Goal: Task Accomplishment & Management: Manage account settings

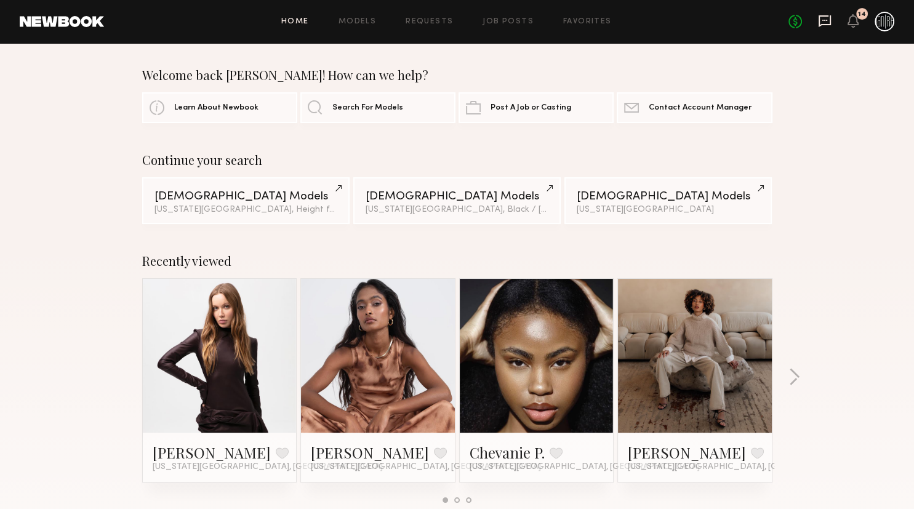
click at [824, 23] on icon at bounding box center [825, 21] width 14 height 14
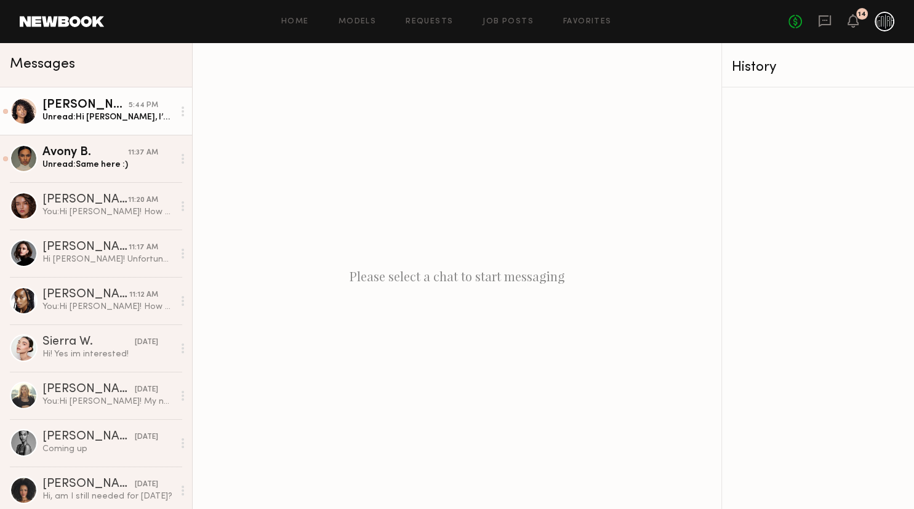
click at [113, 129] on link "Tirzah E. 5:44 PM Unread: Hi Megan, I’m doing great and you?! Yes I am Unfortun…" at bounding box center [96, 110] width 192 height 47
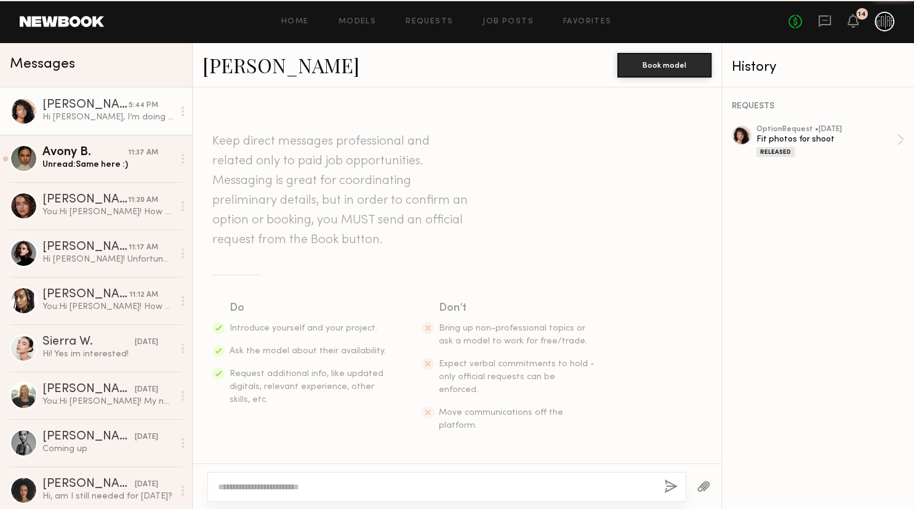
scroll to position [850, 0]
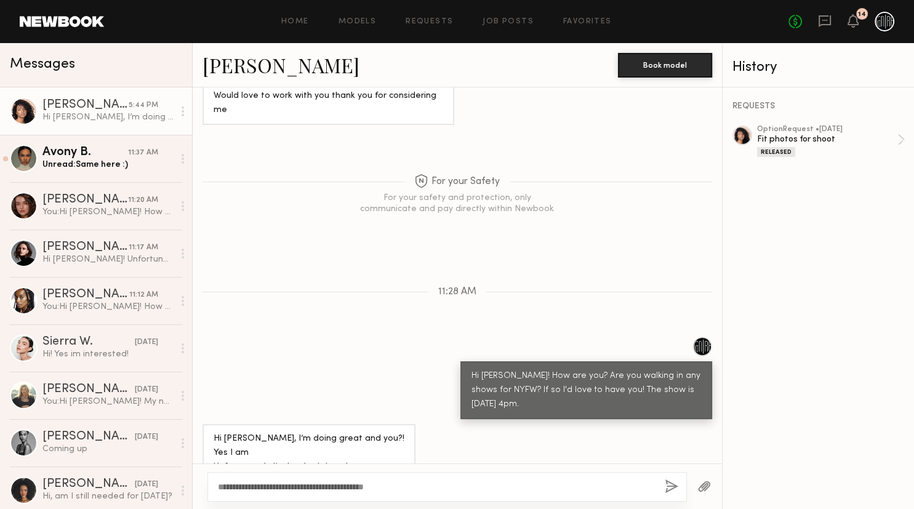
type textarea "**********"
click at [664, 483] on button "button" at bounding box center [671, 486] width 14 height 15
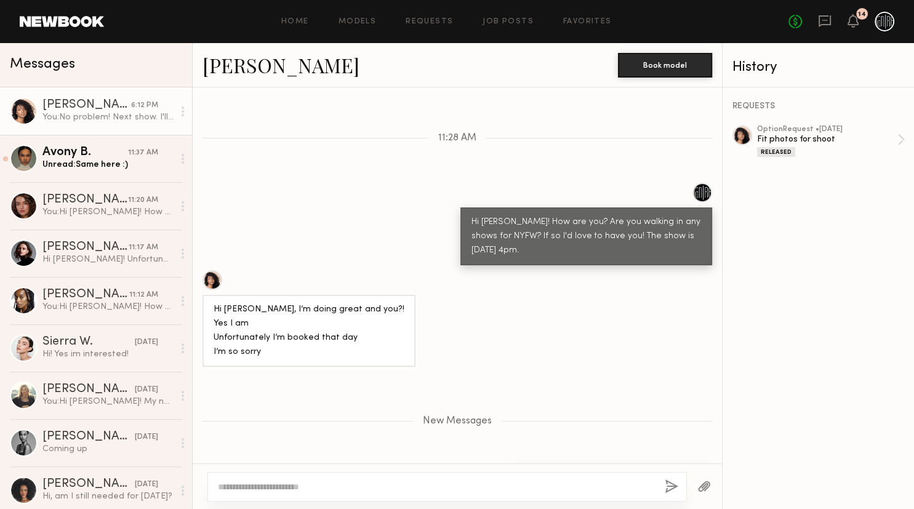
click at [481, 22] on div "Home Models Requests Job Posts Favorites Sign Out" at bounding box center [446, 22] width 684 height 8
click at [497, 22] on link "Job Posts" at bounding box center [507, 22] width 51 height 8
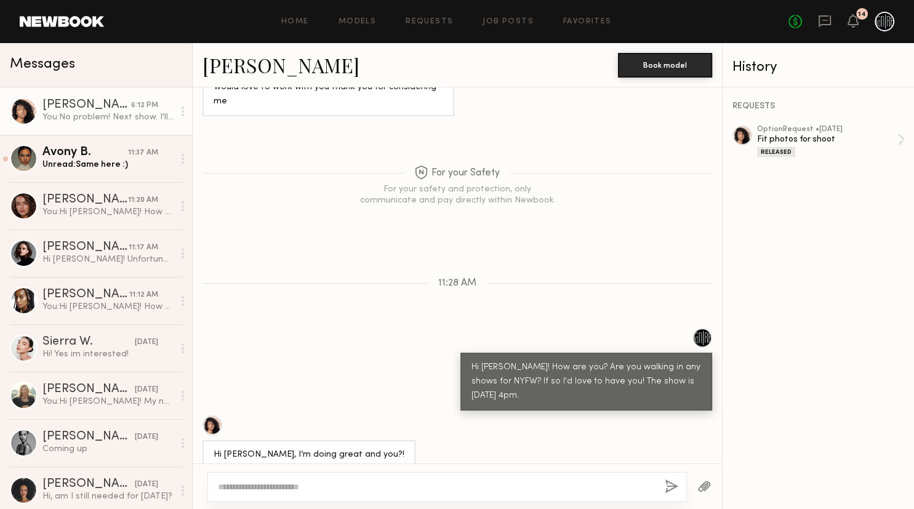
scroll to position [744, 0]
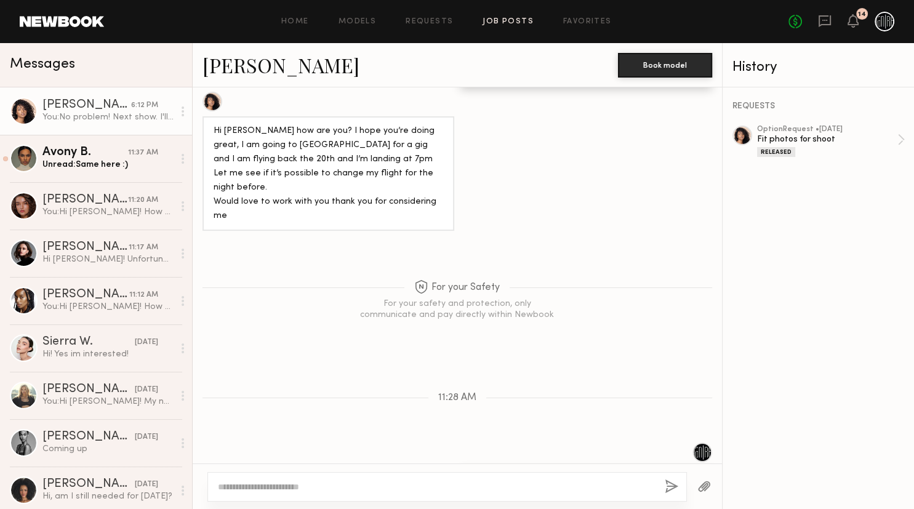
click at [509, 25] on link "Job Posts" at bounding box center [507, 22] width 51 height 8
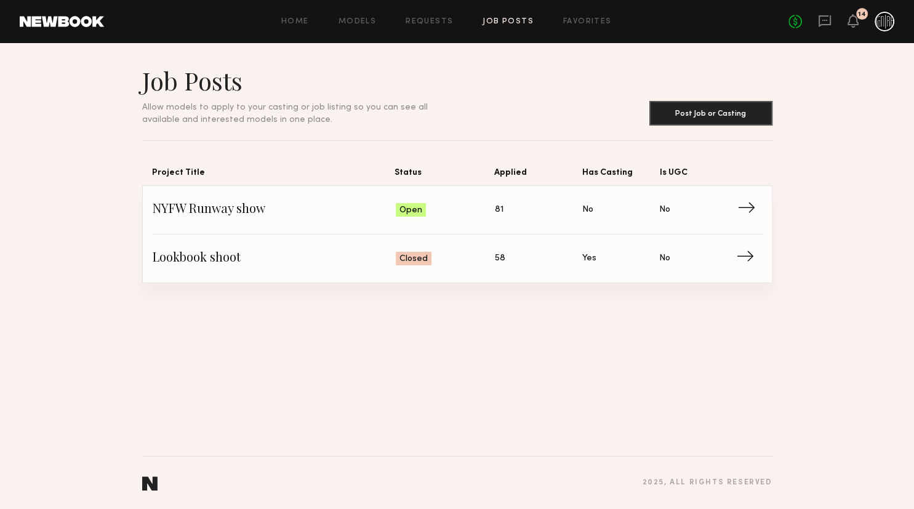
click at [471, 203] on span "Status: Open" at bounding box center [445, 210] width 99 height 18
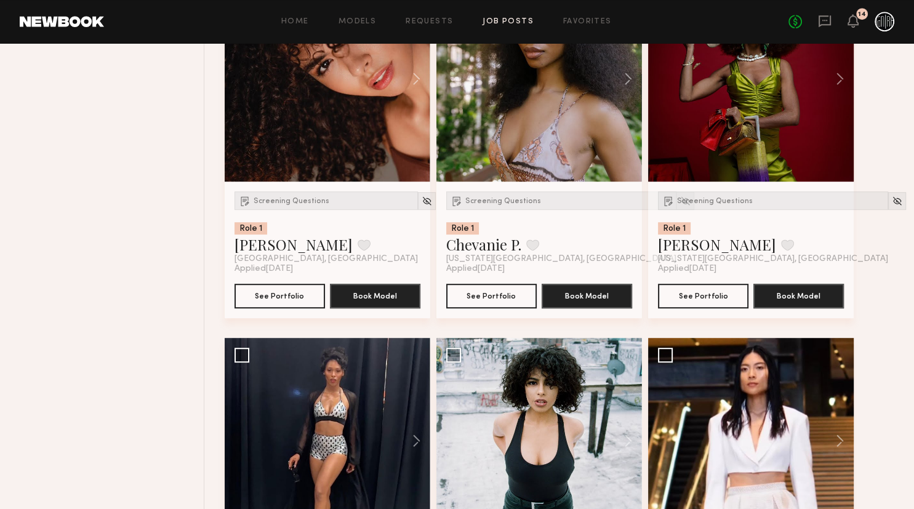
scroll to position [519, 0]
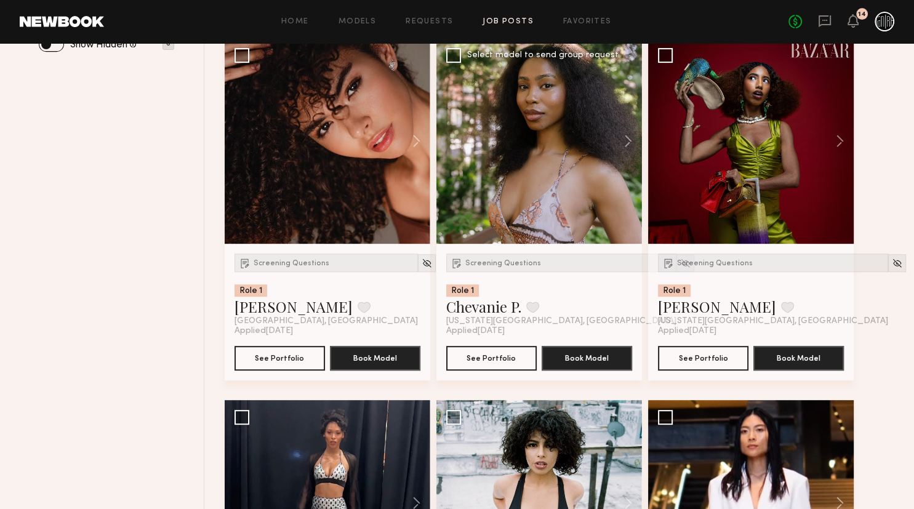
click at [538, 144] on div at bounding box center [538, 140] width 205 height 205
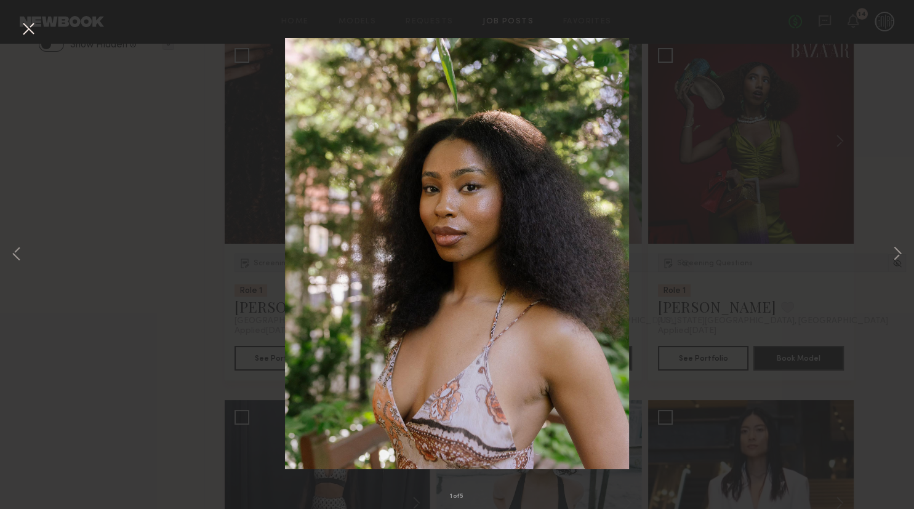
click at [887, 253] on div "1 of 5" at bounding box center [457, 254] width 914 height 509
click at [902, 253] on button at bounding box center [897, 254] width 15 height 407
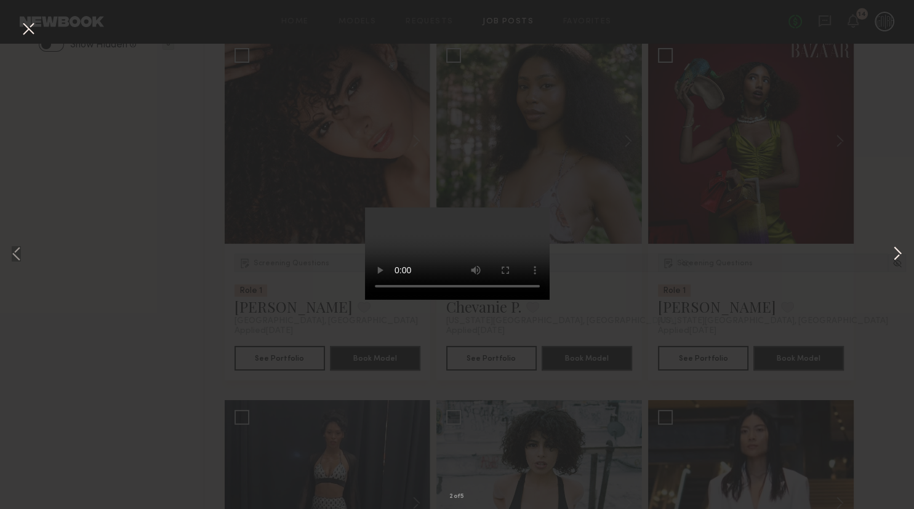
click at [902, 253] on button at bounding box center [897, 254] width 15 height 407
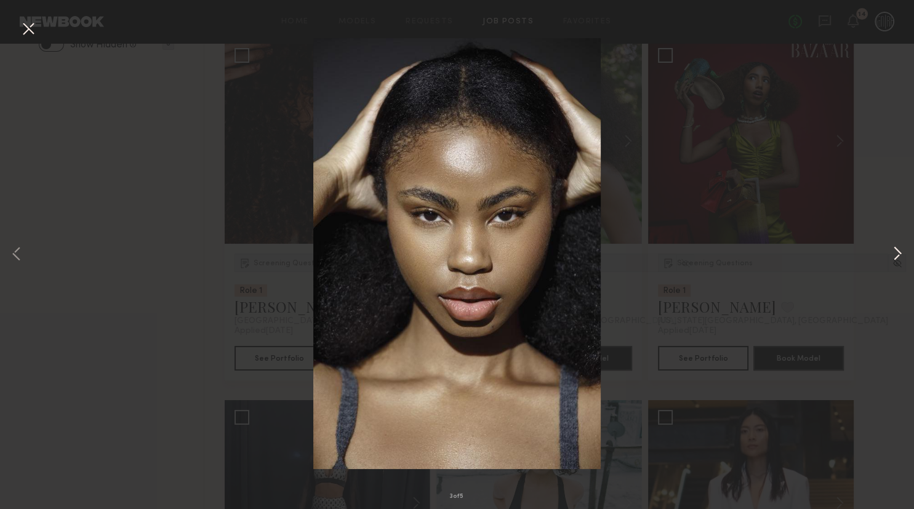
click at [900, 253] on button at bounding box center [897, 254] width 15 height 407
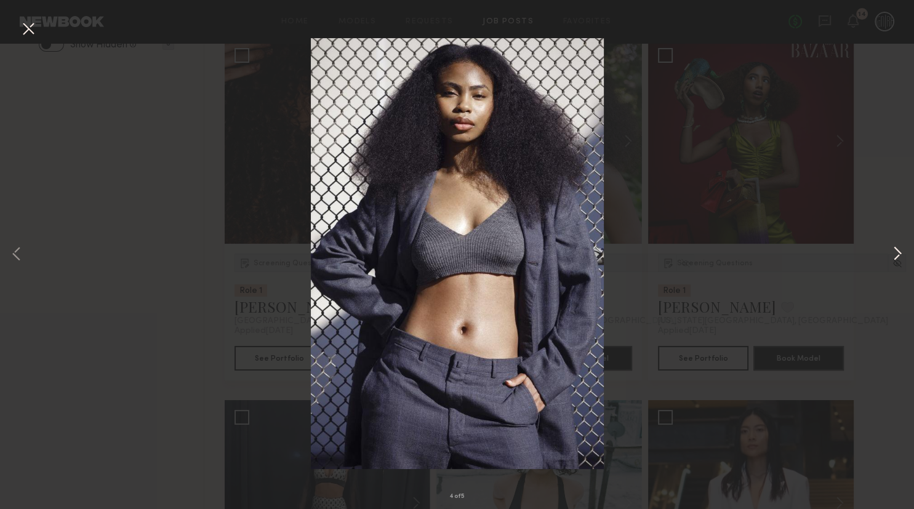
click at [900, 253] on button at bounding box center [897, 254] width 15 height 407
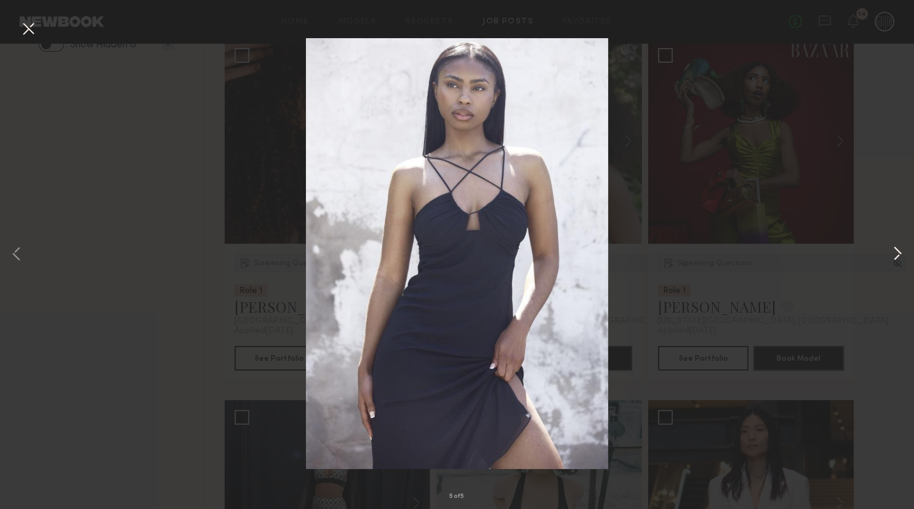
click at [900, 253] on button at bounding box center [897, 254] width 15 height 407
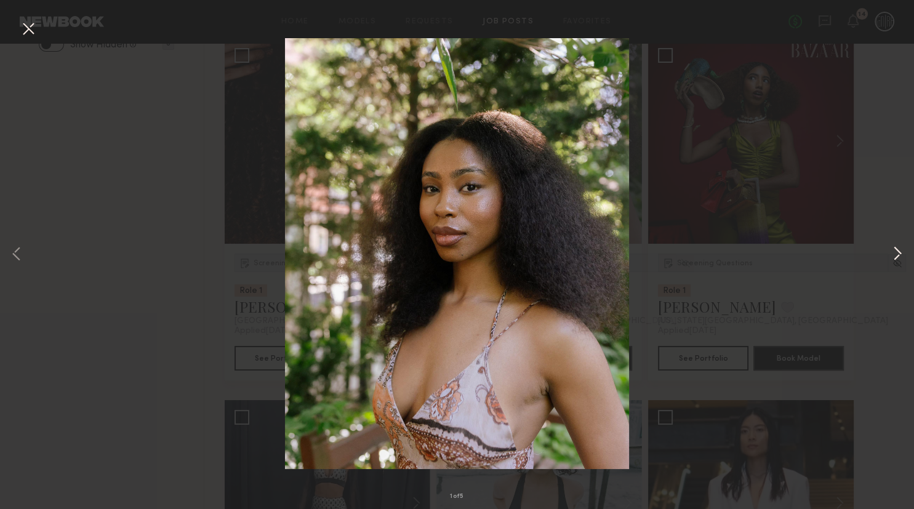
click at [900, 253] on button at bounding box center [897, 254] width 15 height 407
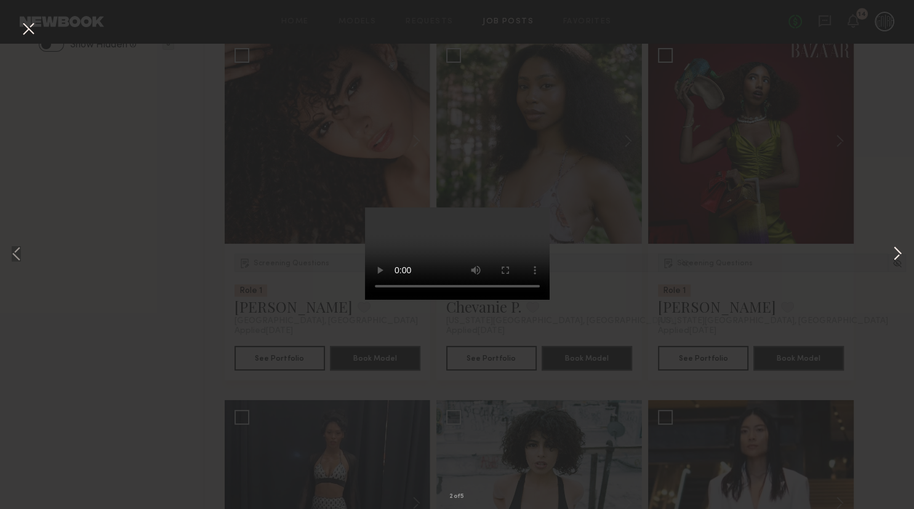
click at [900, 253] on button at bounding box center [897, 254] width 15 height 407
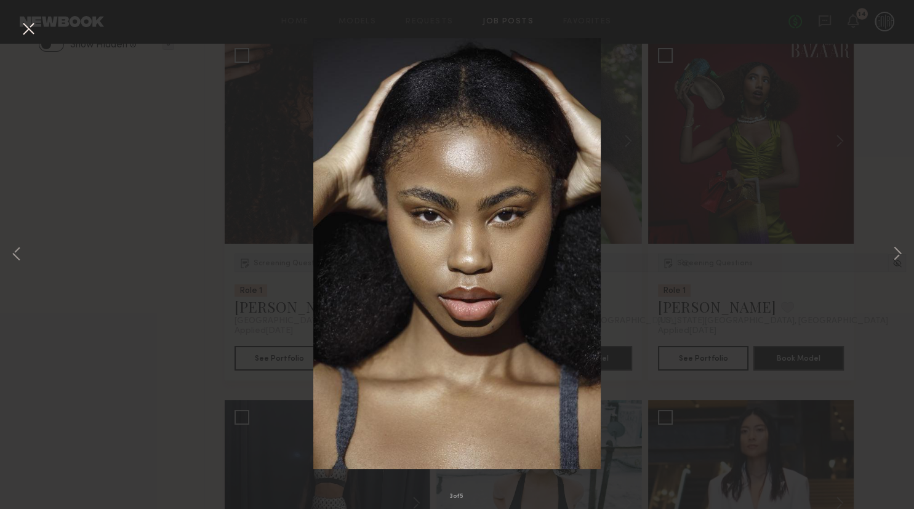
click at [23, 31] on button at bounding box center [28, 29] width 20 height 22
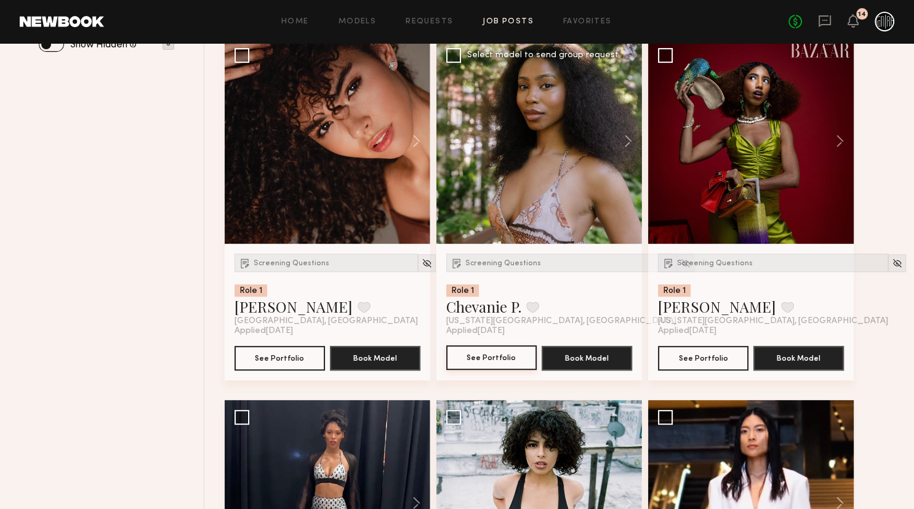
click at [503, 353] on button "See Portfolio" at bounding box center [491, 357] width 90 height 25
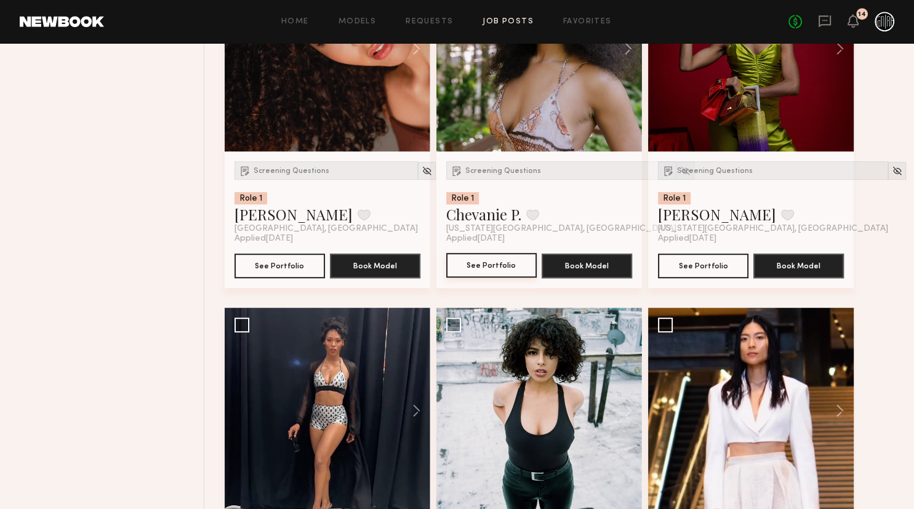
scroll to position [779, 0]
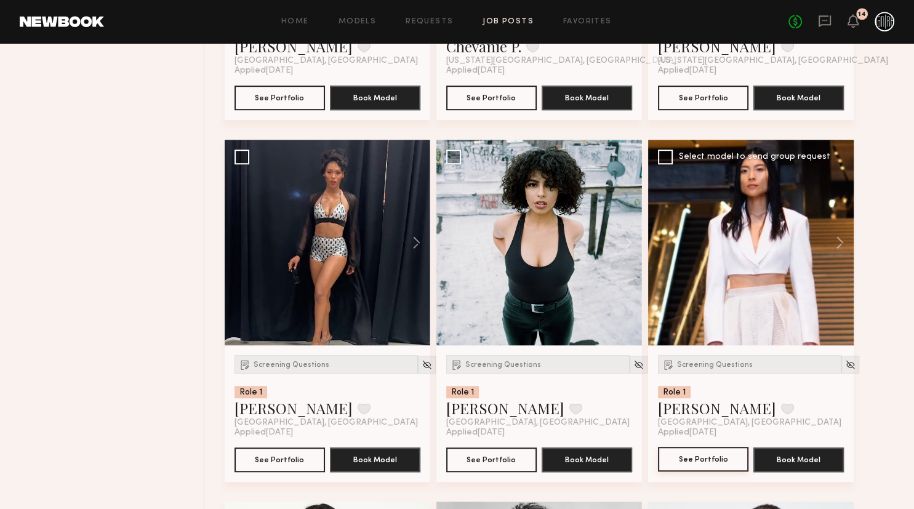
click at [717, 463] on button "See Portfolio" at bounding box center [703, 459] width 90 height 25
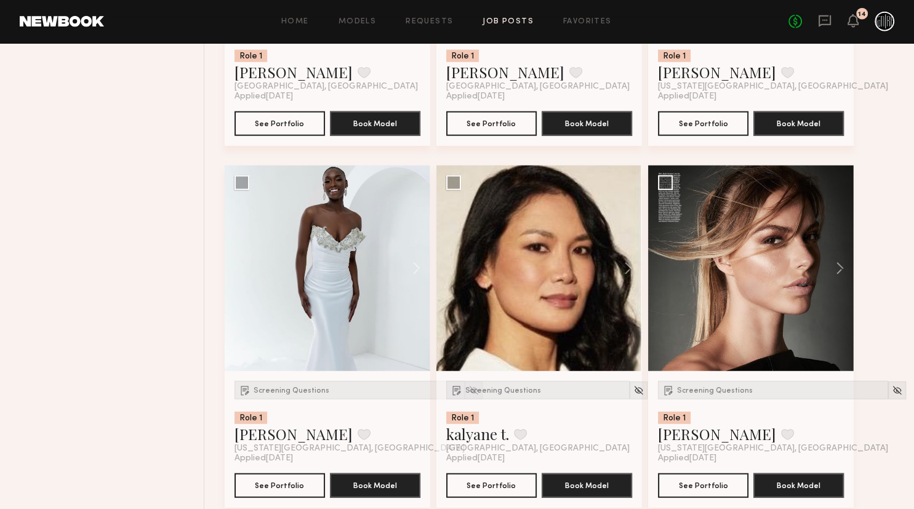
scroll to position [2923, 0]
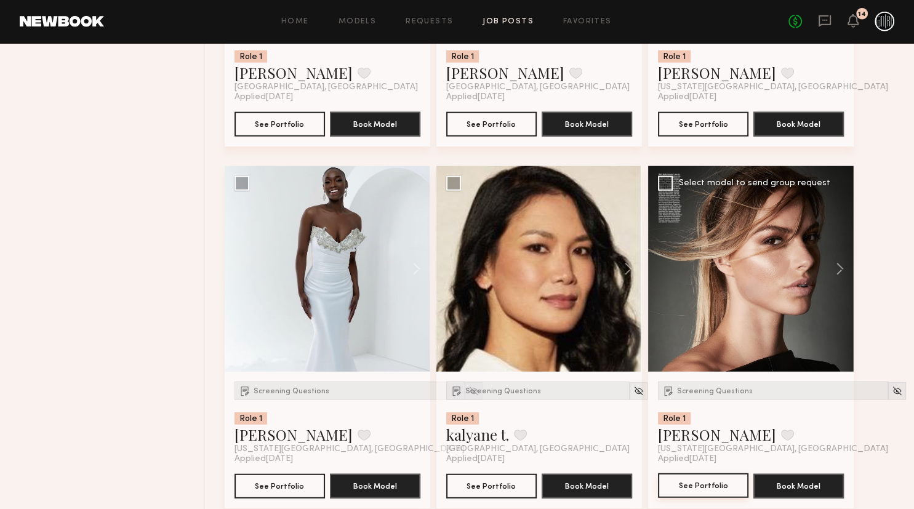
click at [693, 478] on button "See Portfolio" at bounding box center [703, 485] width 90 height 25
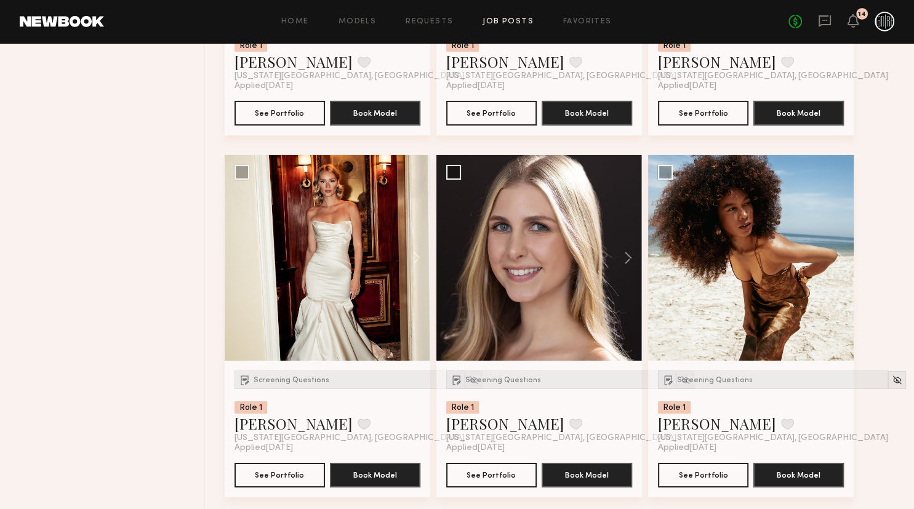
scroll to position [4027, 0]
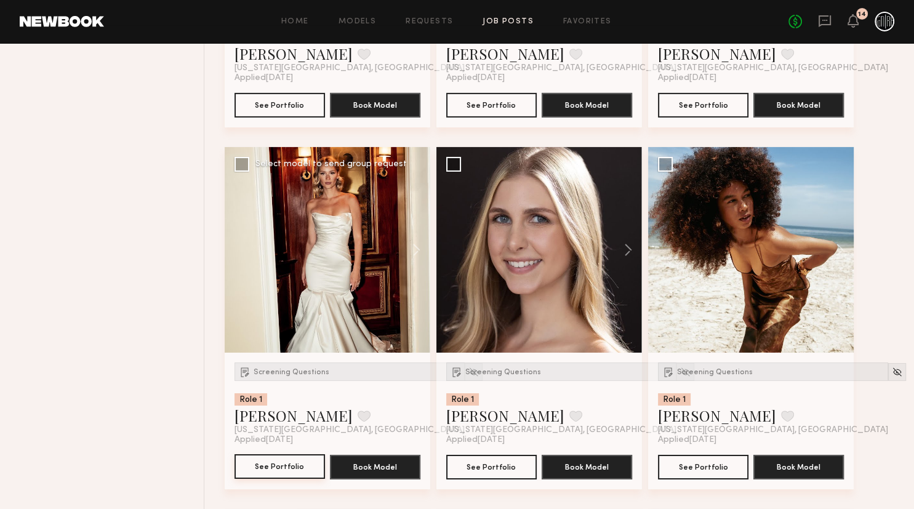
click at [287, 471] on button "See Portfolio" at bounding box center [279, 466] width 90 height 25
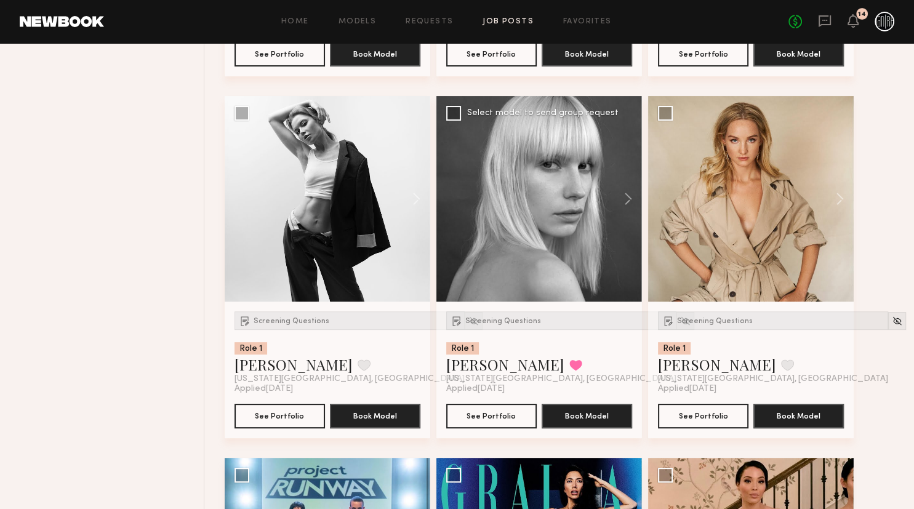
scroll to position [4807, 0]
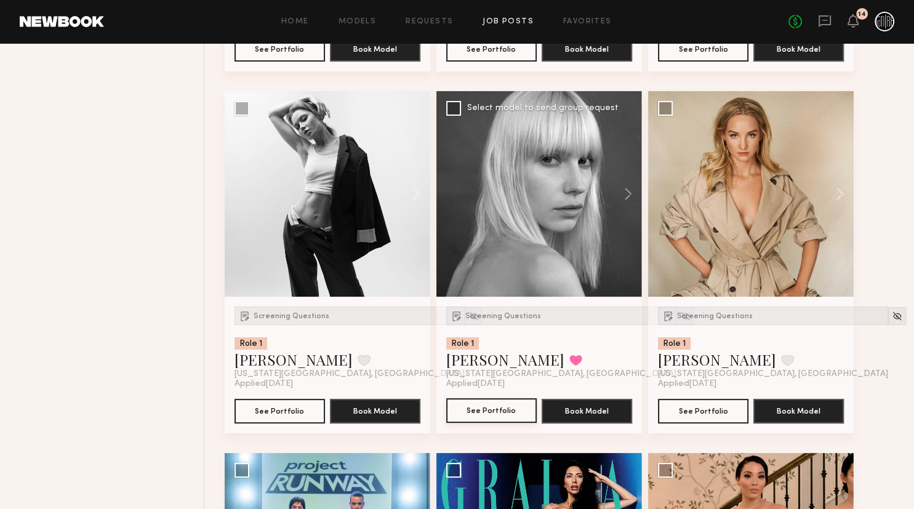
click at [528, 407] on button "See Portfolio" at bounding box center [491, 410] width 90 height 25
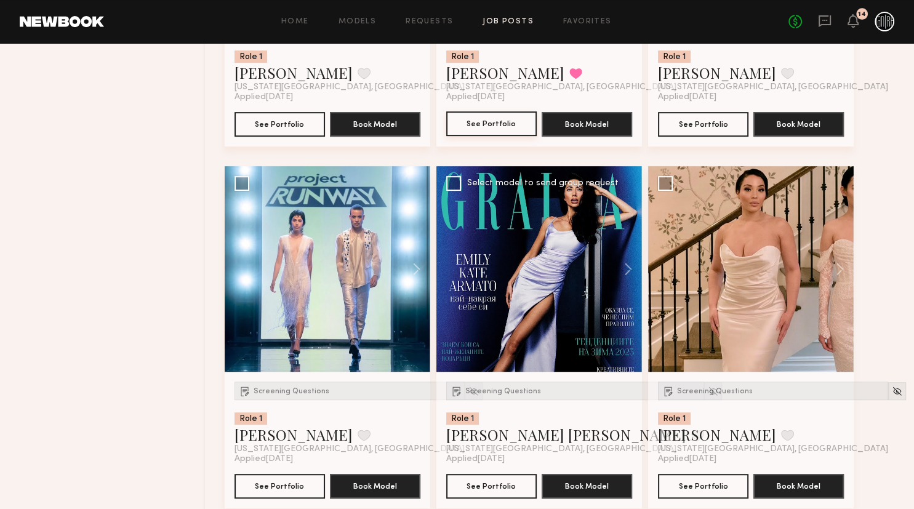
scroll to position [5132, 0]
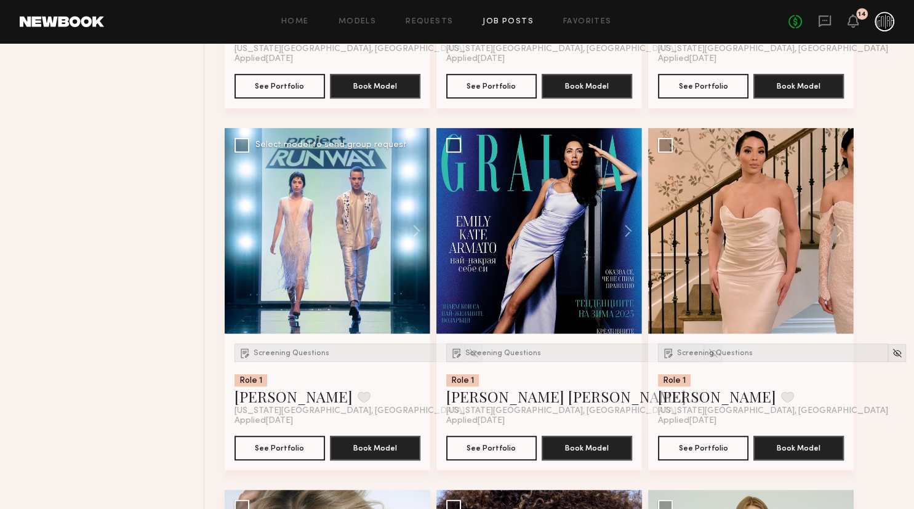
click at [316, 266] on div at bounding box center [327, 230] width 205 height 205
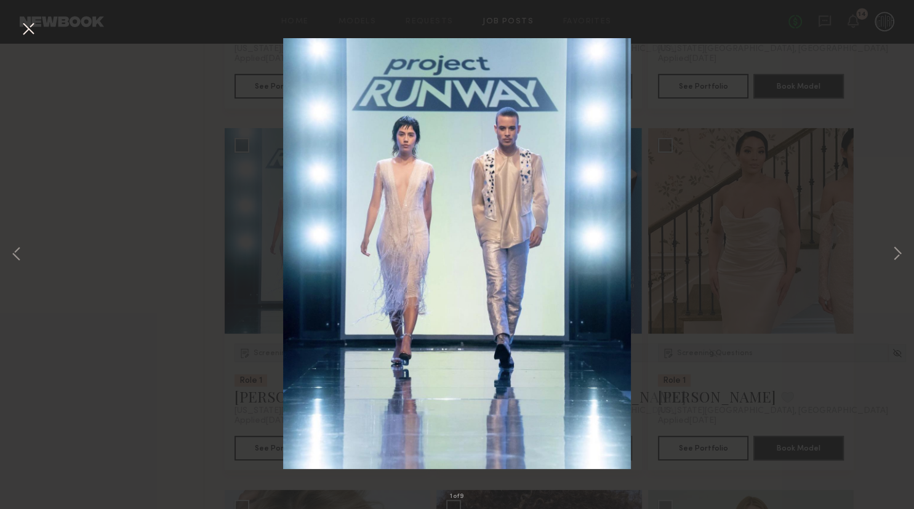
drag, startPoint x: 36, startPoint y: 25, endPoint x: 195, endPoint y: 150, distance: 202.4
click at [36, 26] on button at bounding box center [28, 29] width 20 height 22
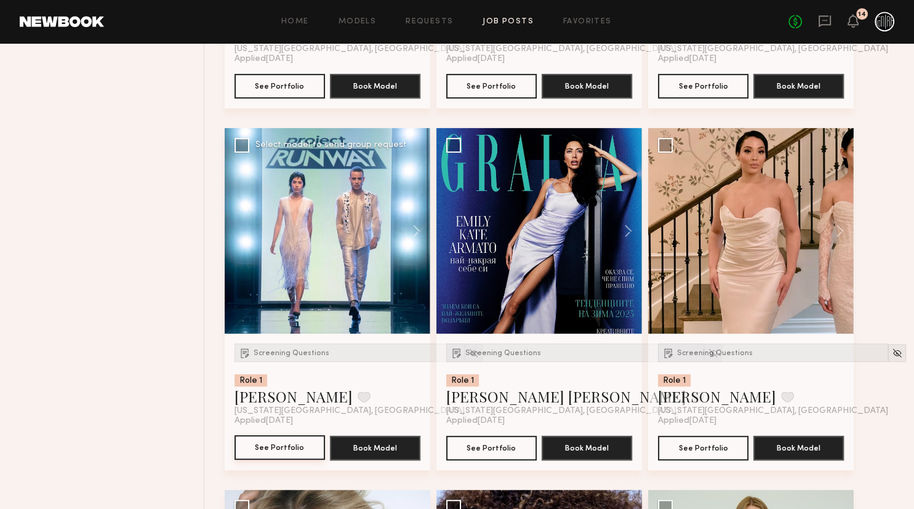
click at [285, 437] on button "See Portfolio" at bounding box center [279, 447] width 90 height 25
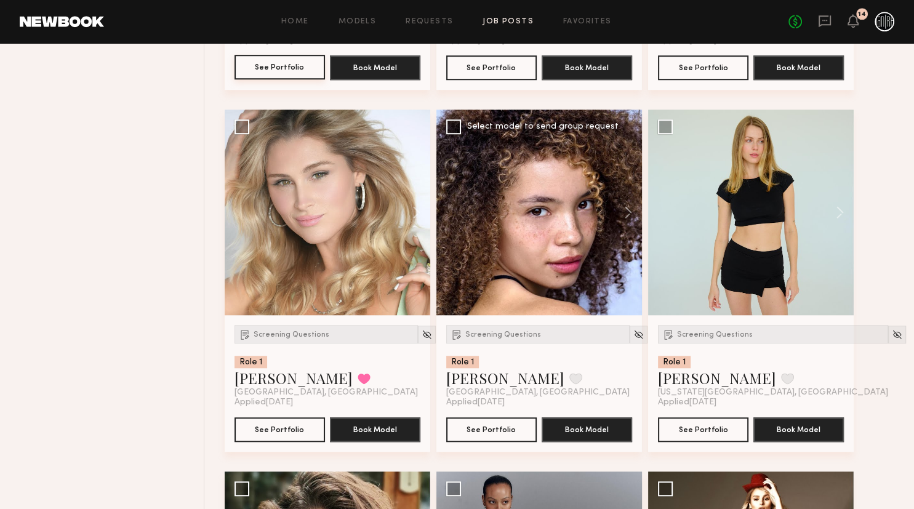
scroll to position [5522, 0]
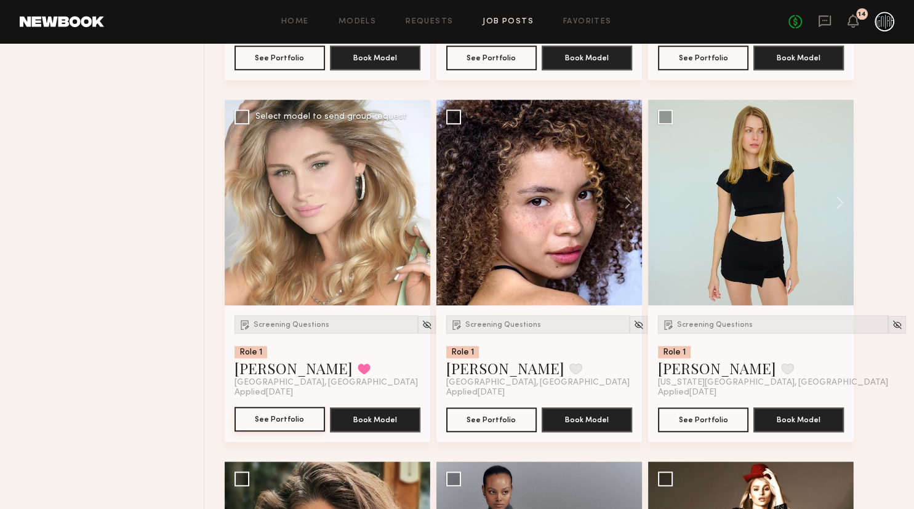
click at [299, 415] on button "See Portfolio" at bounding box center [279, 419] width 90 height 25
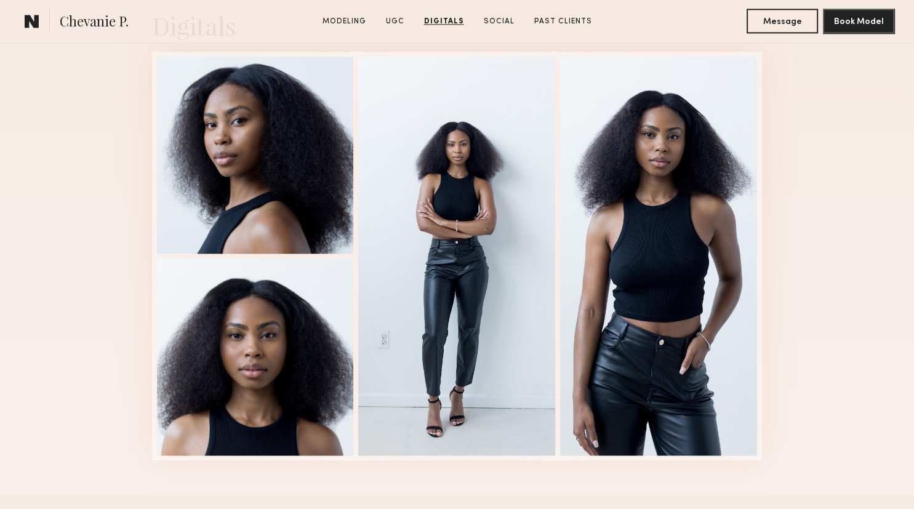
scroll to position [1624, 0]
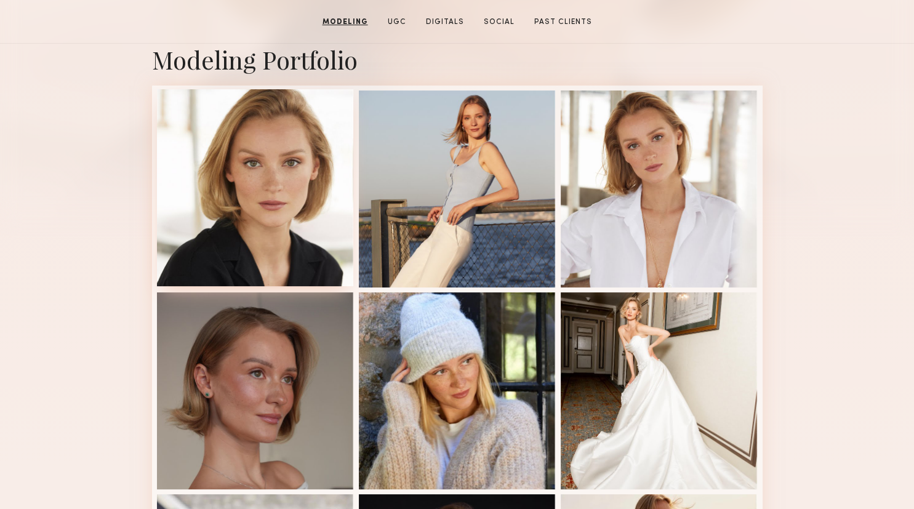
scroll to position [130, 0]
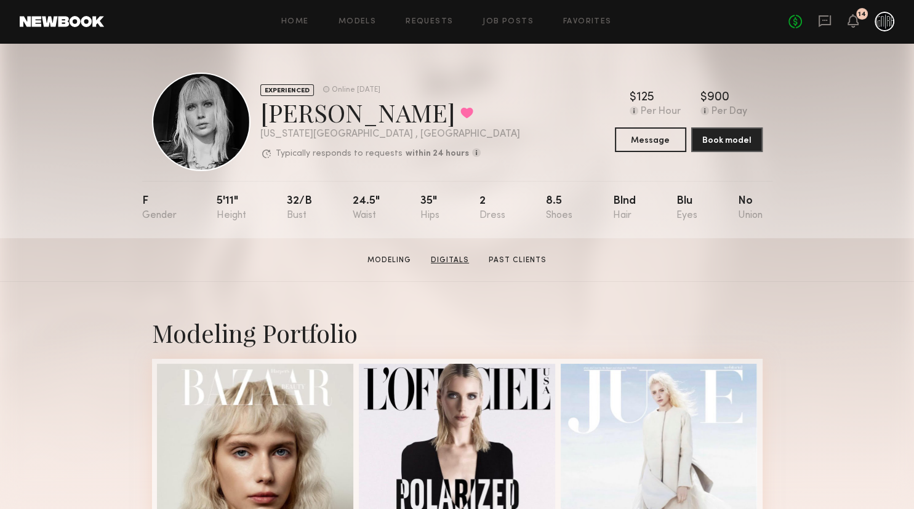
click at [442, 261] on link "Digitals" at bounding box center [450, 260] width 48 height 11
click at [642, 148] on button "Message" at bounding box center [650, 139] width 71 height 25
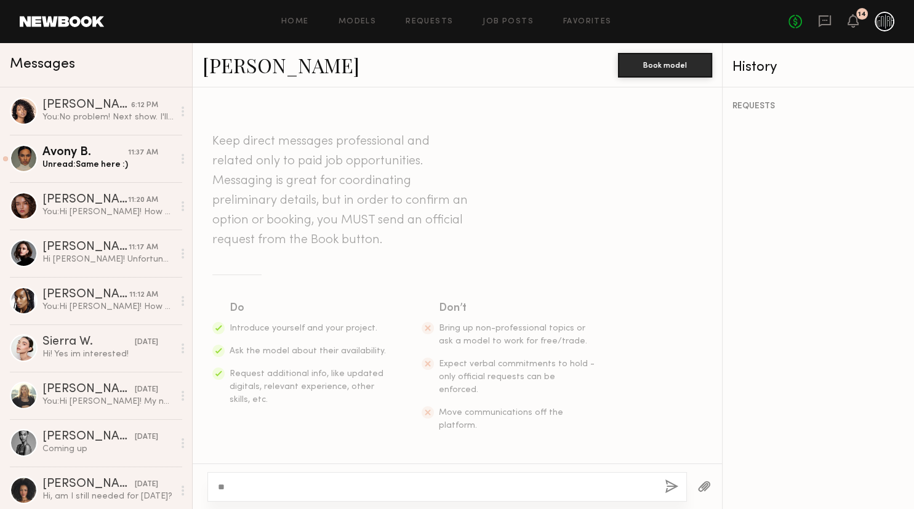
type textarea "*"
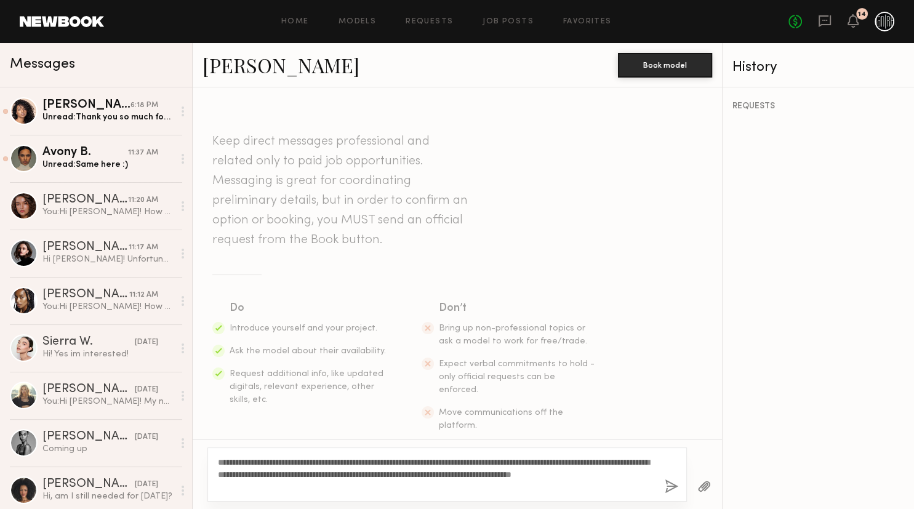
click at [494, 472] on textarea "**********" at bounding box center [436, 474] width 437 height 37
click at [496, 474] on textarea "**********" at bounding box center [436, 474] width 437 height 37
click at [346, 461] on textarea "**********" at bounding box center [436, 474] width 437 height 37
click at [302, 488] on textarea "**********" at bounding box center [436, 474] width 437 height 37
click at [422, 469] on textarea "**********" at bounding box center [436, 474] width 437 height 37
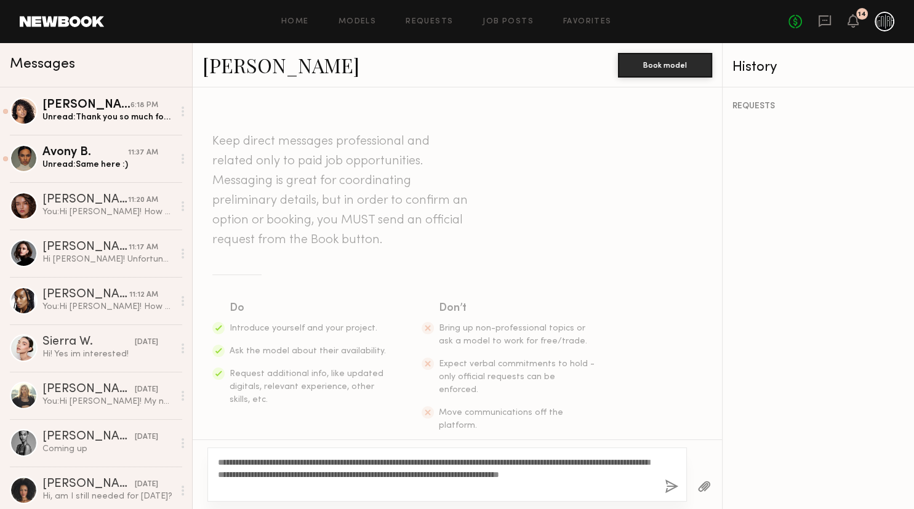
click at [656, 474] on div "**********" at bounding box center [446, 474] width 479 height 54
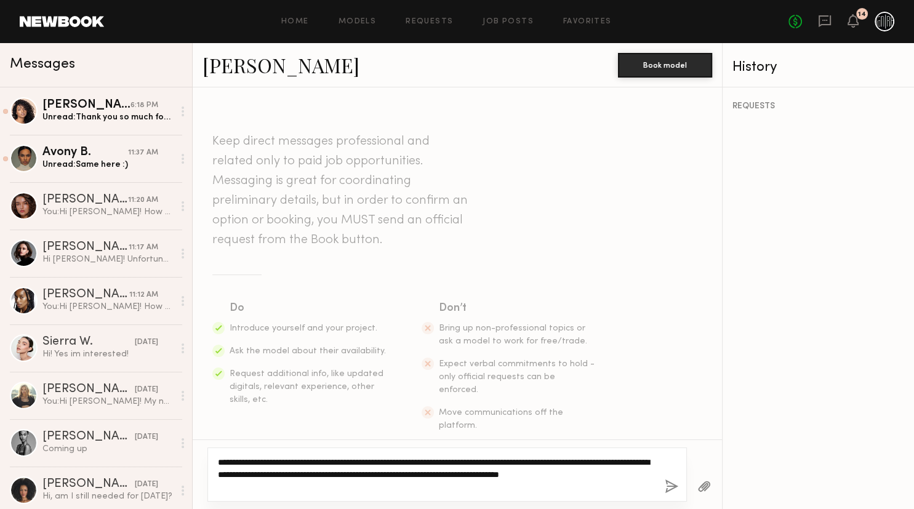
click at [651, 475] on textarea "**********" at bounding box center [436, 474] width 437 height 37
click at [653, 475] on textarea "**********" at bounding box center [436, 474] width 437 height 37
type textarea "**********"
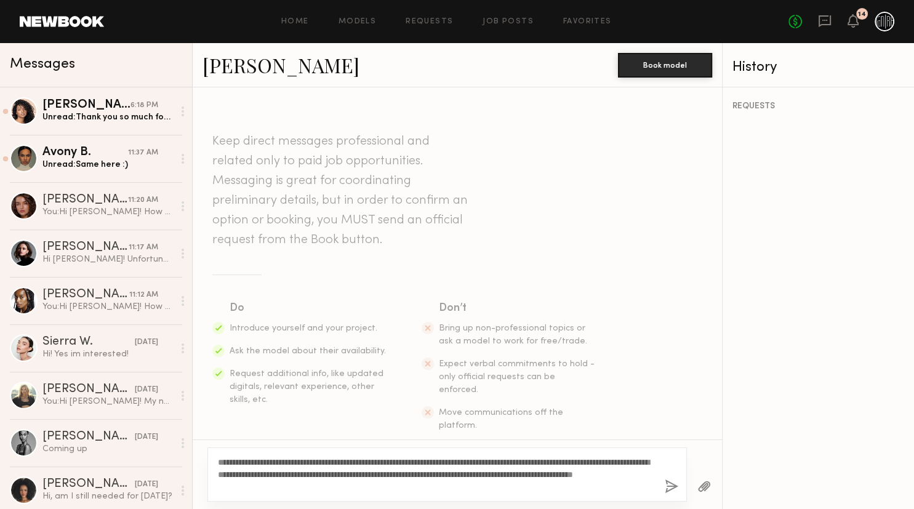
click at [672, 483] on button "button" at bounding box center [671, 486] width 14 height 15
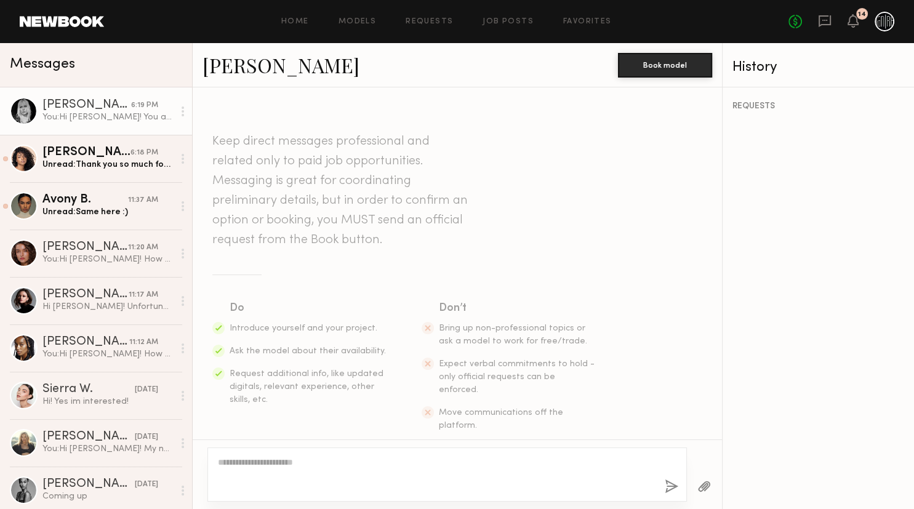
scroll to position [194, 0]
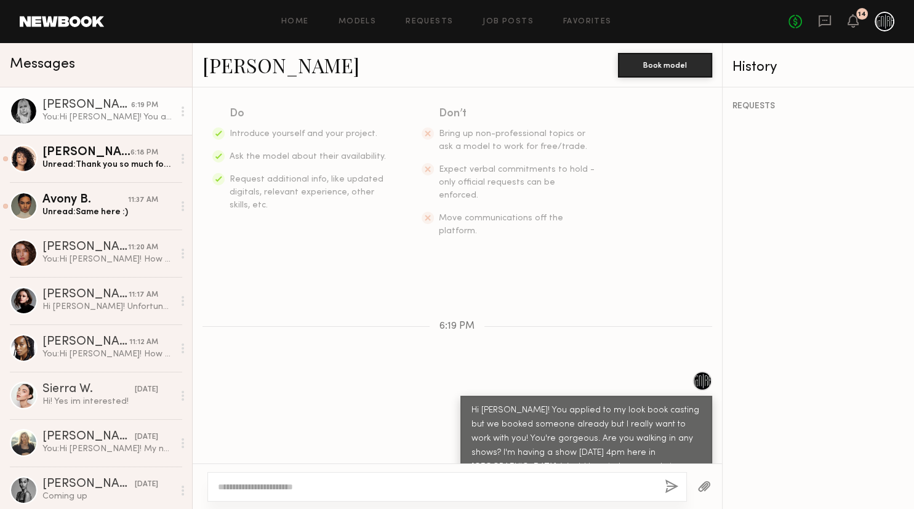
click at [311, 25] on div "Home Models Requests Job Posts Favorites Sign Out" at bounding box center [446, 22] width 684 height 8
click at [309, 23] on link "Home" at bounding box center [295, 22] width 28 height 8
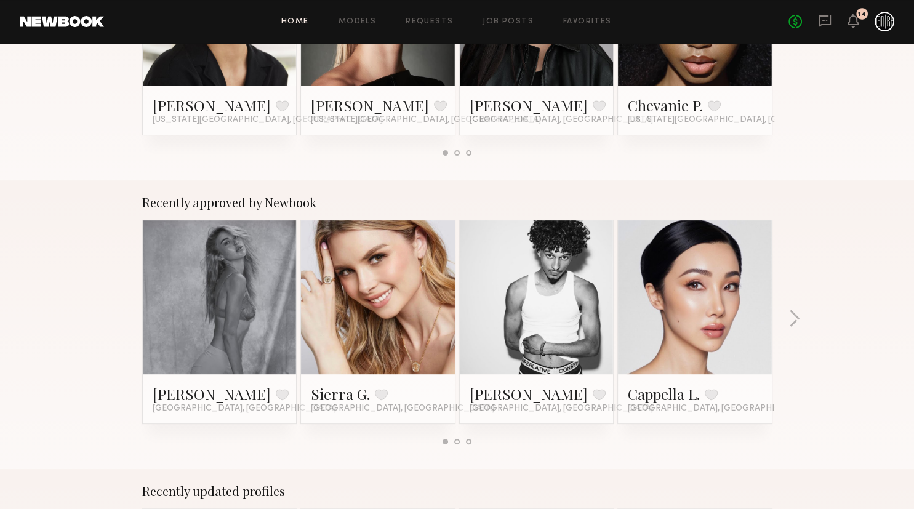
scroll to position [325, 0]
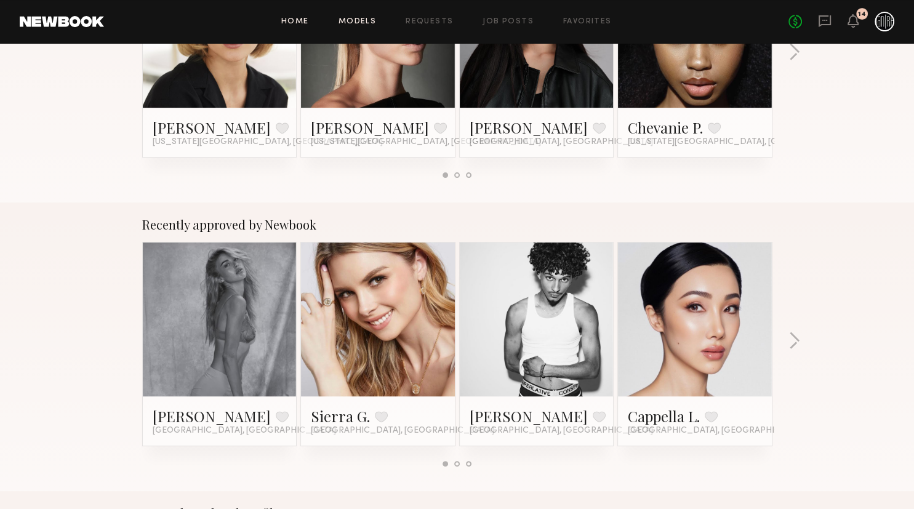
click at [361, 21] on link "Models" at bounding box center [357, 22] width 38 height 8
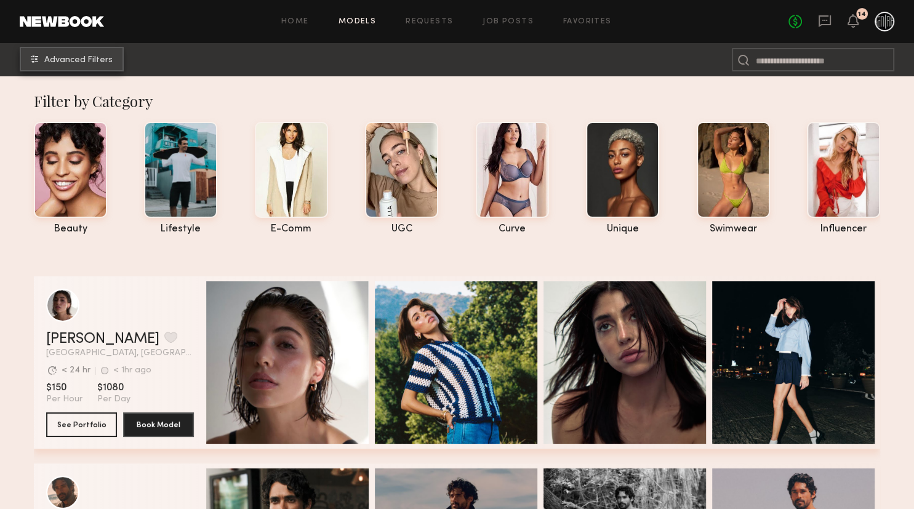
click at [62, 55] on button "Advanced Filters" at bounding box center [72, 59] width 104 height 25
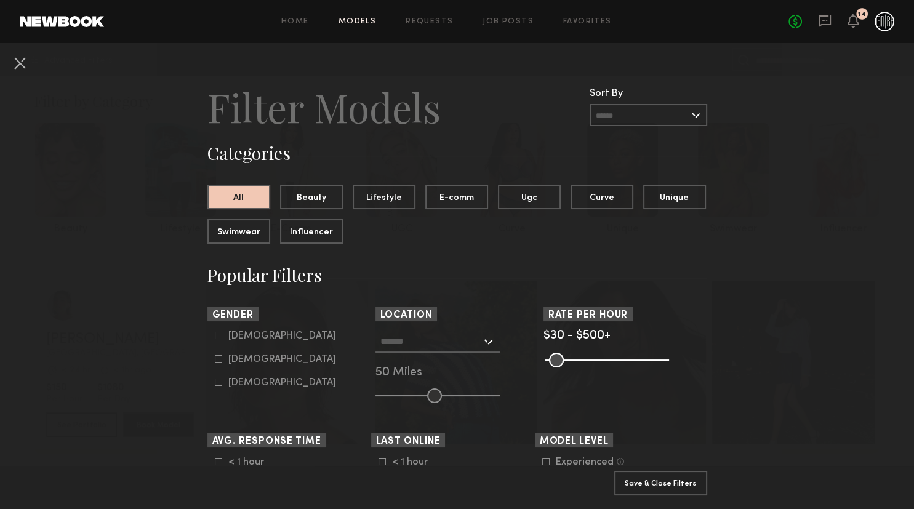
click at [242, 356] on div "Female" at bounding box center [282, 359] width 108 height 7
type input "**"
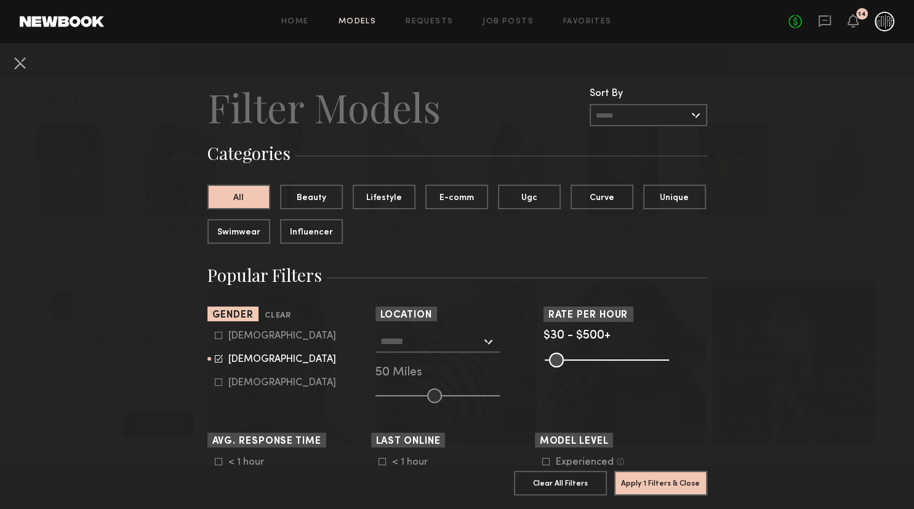
click at [440, 346] on input "text" at bounding box center [430, 340] width 101 height 21
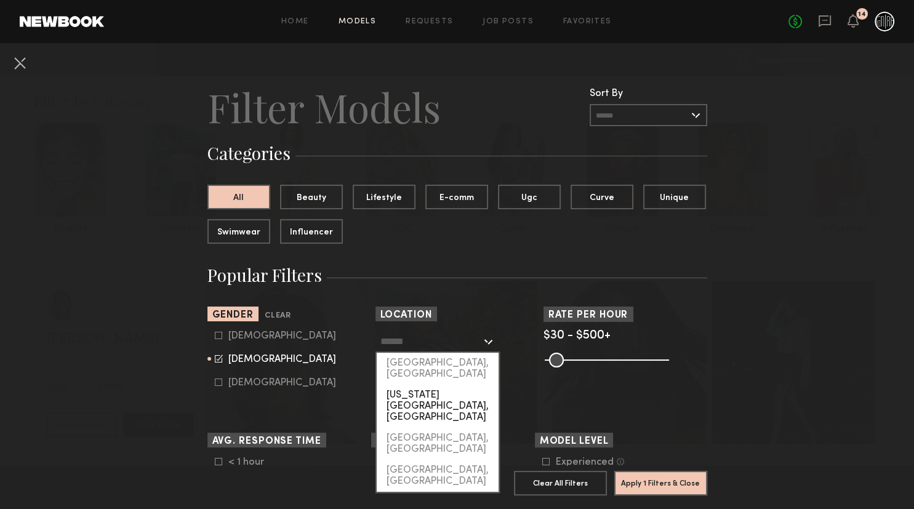
click at [440, 384] on div "[US_STATE][GEOGRAPHIC_DATA], [GEOGRAPHIC_DATA]" at bounding box center [437, 405] width 122 height 43
type input "**********"
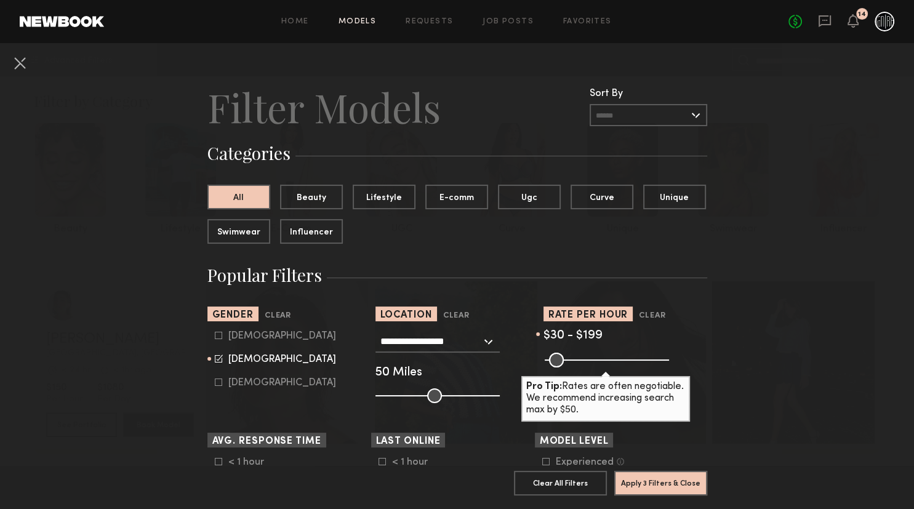
drag, startPoint x: 609, startPoint y: 358, endPoint x: 591, endPoint y: 357, distance: 17.9
click at [591, 357] on input "range" at bounding box center [606, 359] width 124 height 15
click at [697, 341] on div "$30 - $199" at bounding box center [625, 335] width 164 height 11
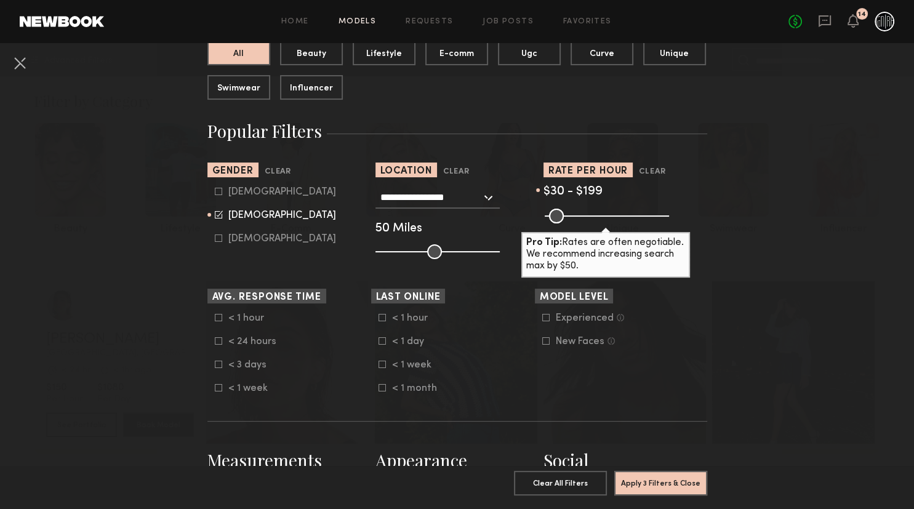
scroll to position [194, 0]
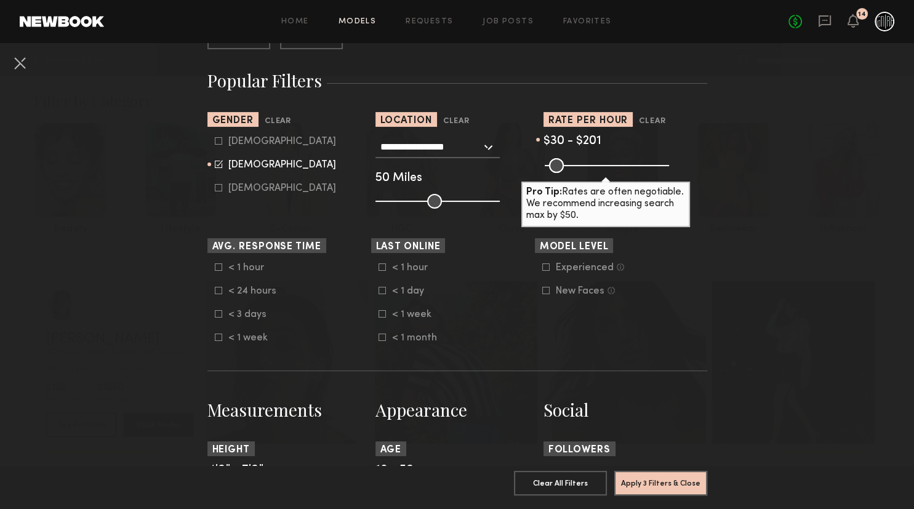
type input "***"
click at [592, 165] on input "range" at bounding box center [606, 165] width 124 height 15
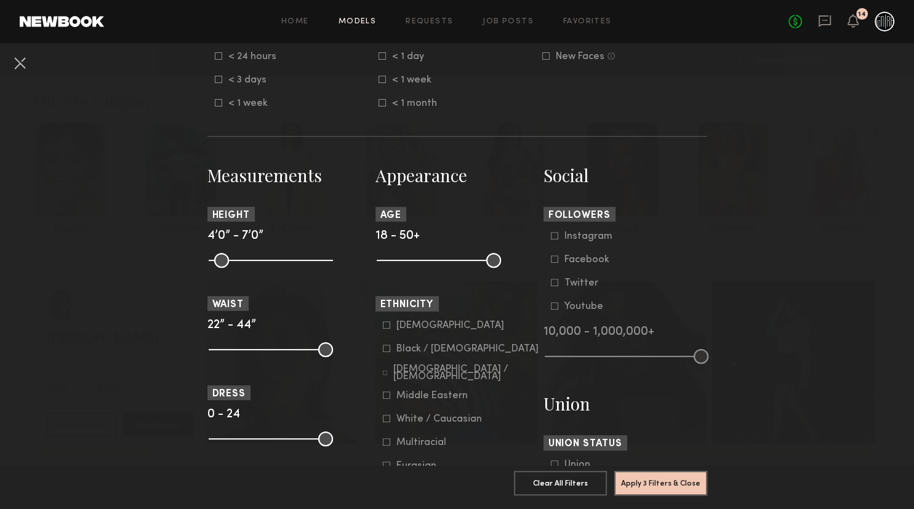
scroll to position [455, 0]
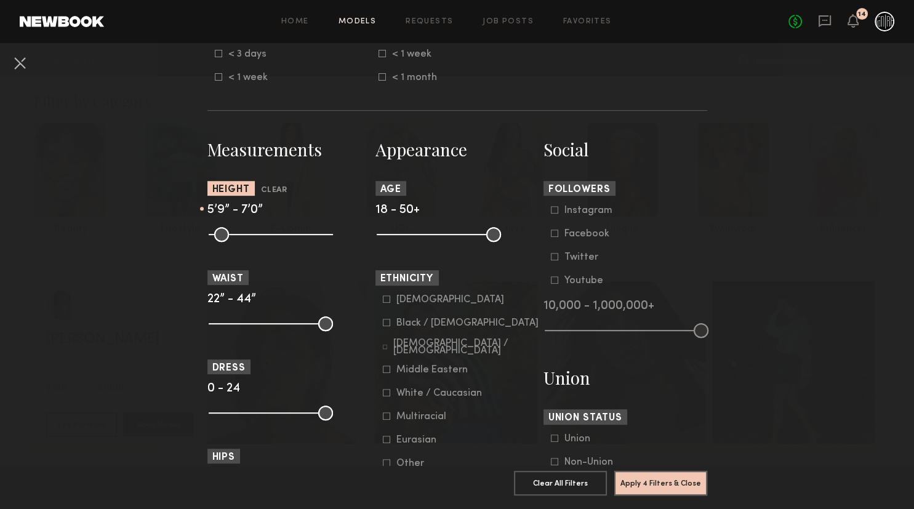
drag, startPoint x: 218, startPoint y: 234, endPoint x: 279, endPoint y: 235, distance: 60.9
type input "**"
click at [279, 235] on input "range" at bounding box center [271, 234] width 124 height 15
click at [752, 292] on nb-browse-filters "**********" at bounding box center [457, 262] width 914 height 1349
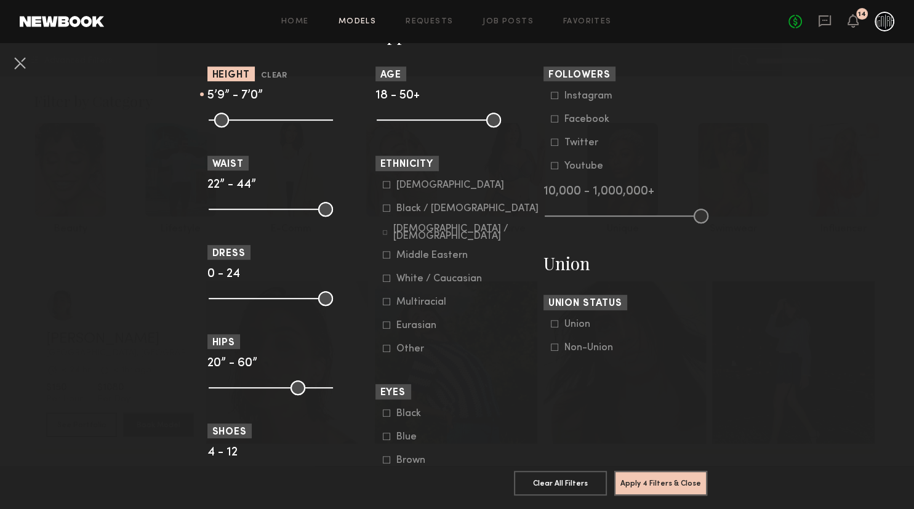
scroll to position [584, 0]
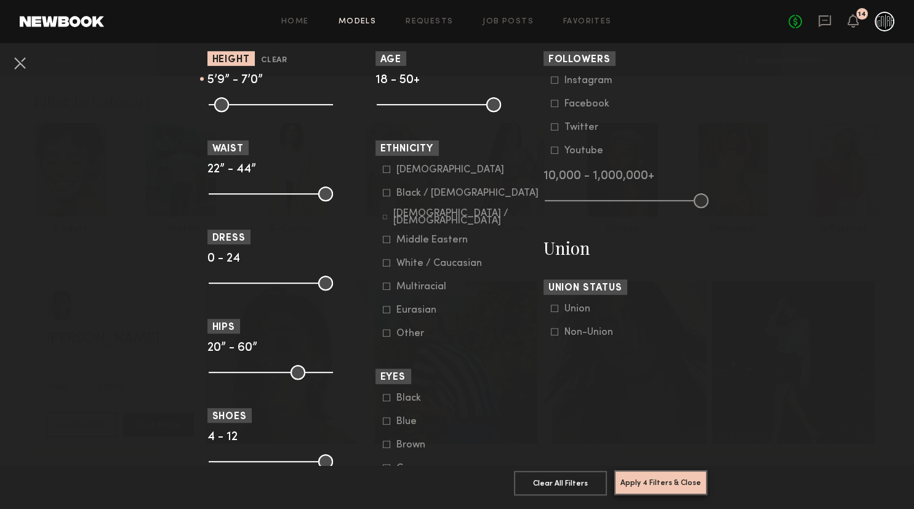
click at [675, 488] on button "Apply 4 Filters & Close" at bounding box center [660, 482] width 93 height 25
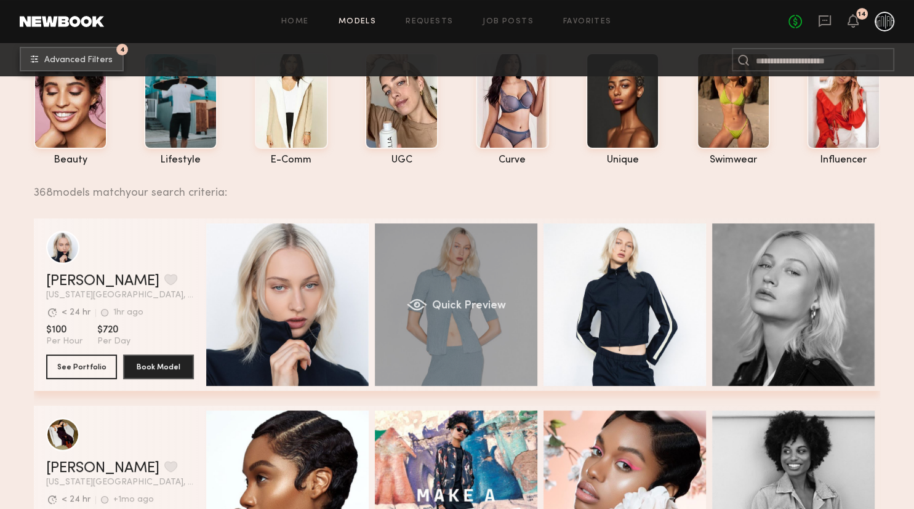
scroll to position [130, 0]
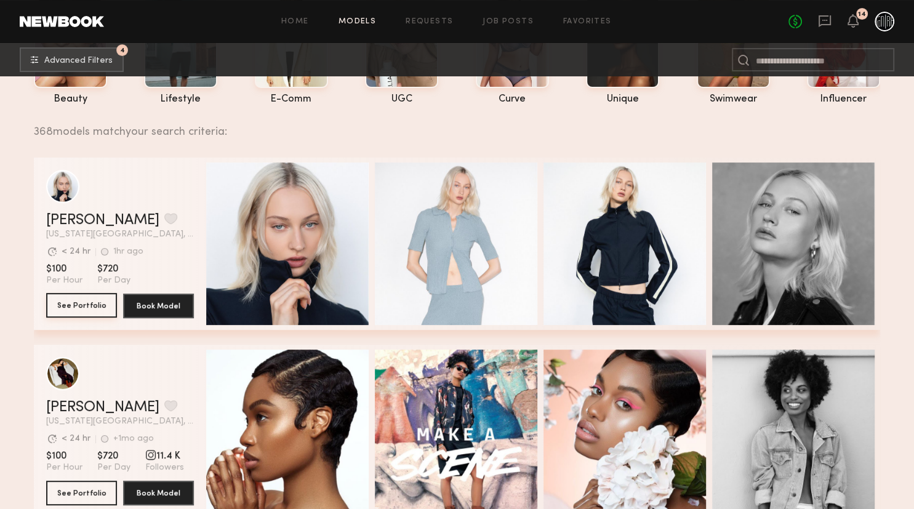
click at [86, 306] on button "See Portfolio" at bounding box center [81, 305] width 71 height 25
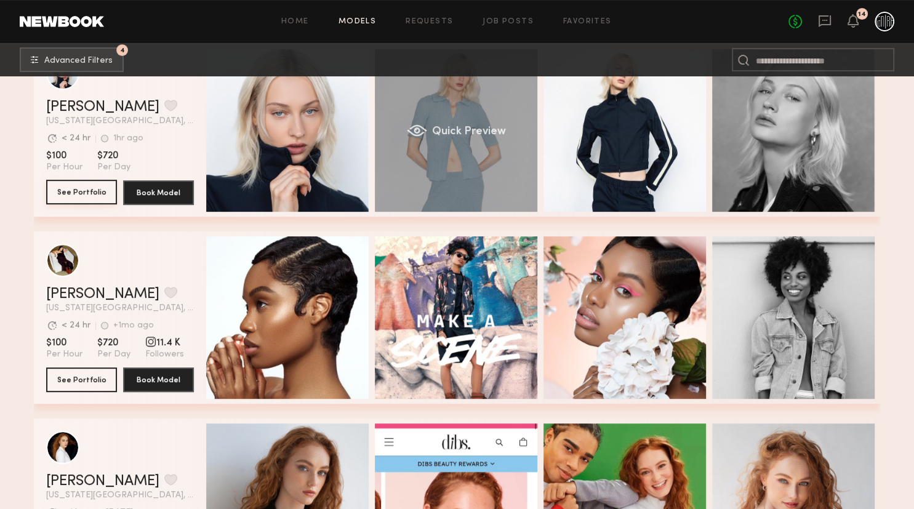
scroll to position [325, 0]
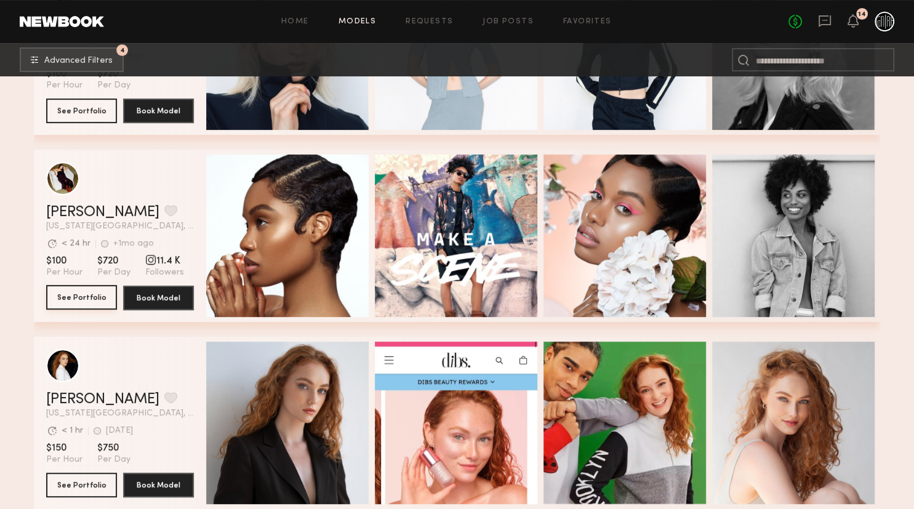
click at [93, 309] on button "See Portfolio" at bounding box center [81, 297] width 71 height 25
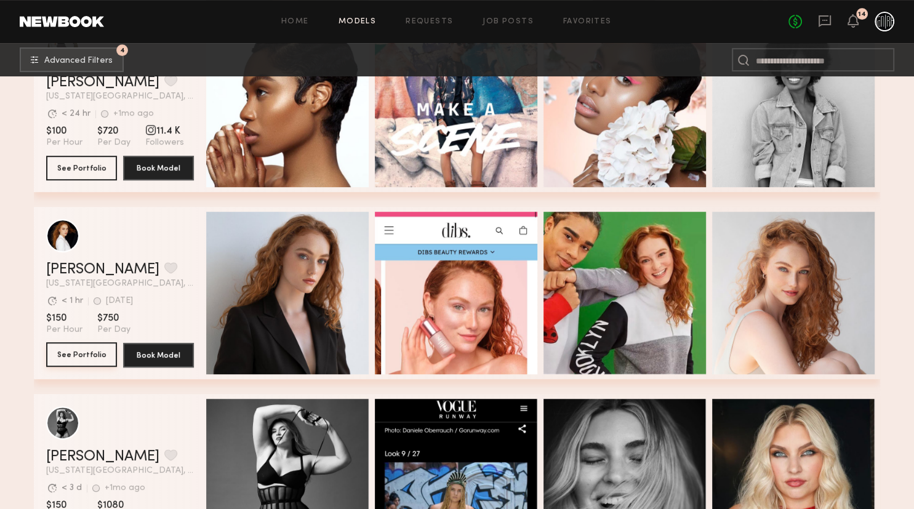
click at [92, 357] on button "See Portfolio" at bounding box center [81, 354] width 71 height 25
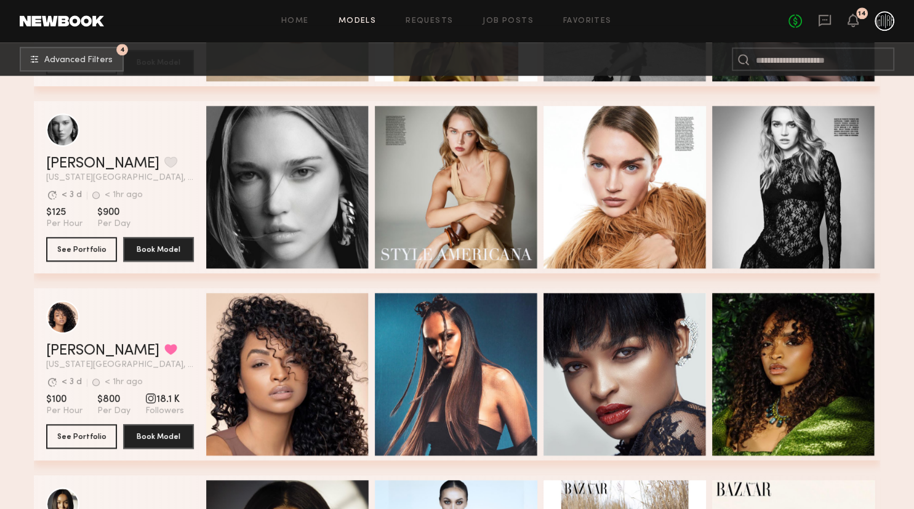
scroll to position [1104, 0]
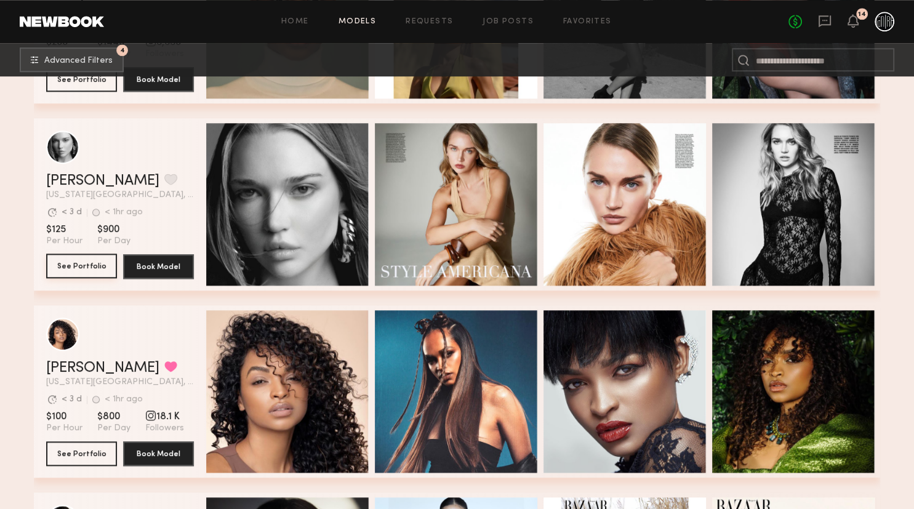
click at [102, 274] on button "See Portfolio" at bounding box center [81, 265] width 71 height 25
click at [164, 185] on button "grid" at bounding box center [170, 178] width 13 height 11
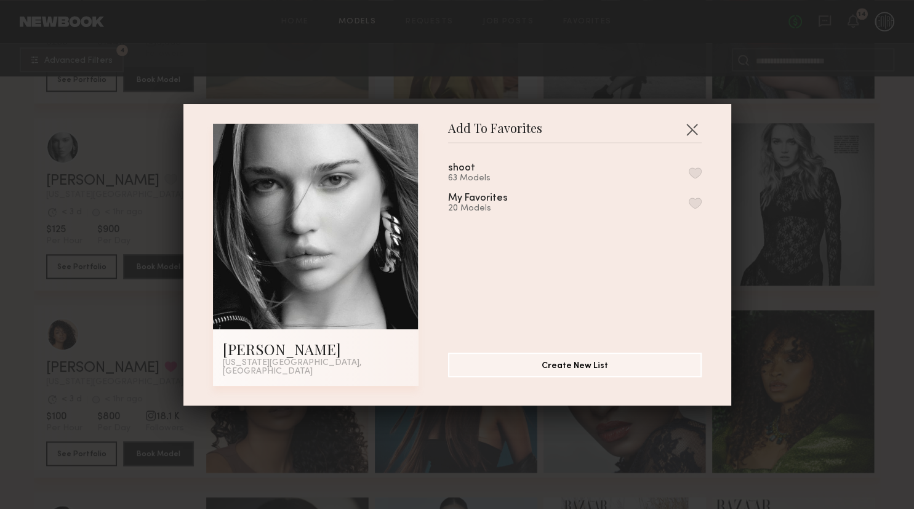
click at [693, 208] on button "button" at bounding box center [694, 202] width 13 height 11
click at [697, 131] on button "button" at bounding box center [692, 129] width 20 height 20
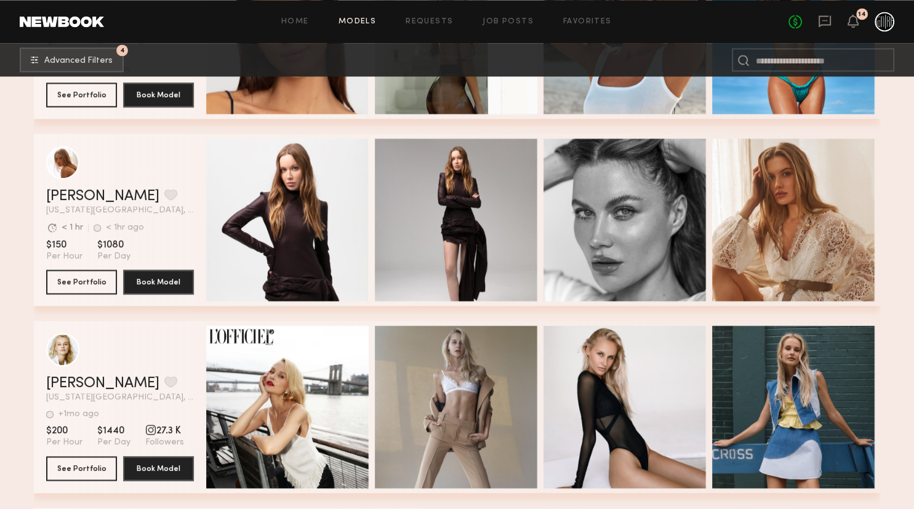
scroll to position [1818, 0]
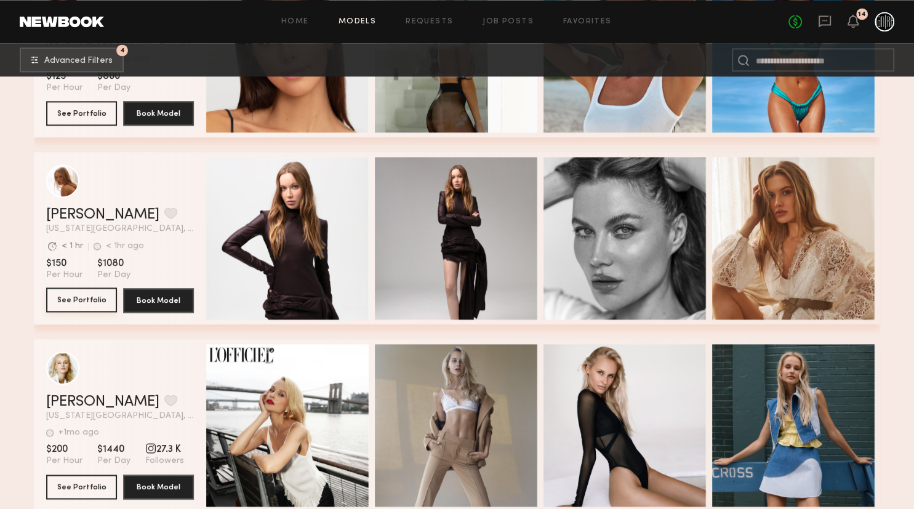
click at [77, 309] on button "See Portfolio" at bounding box center [81, 299] width 71 height 25
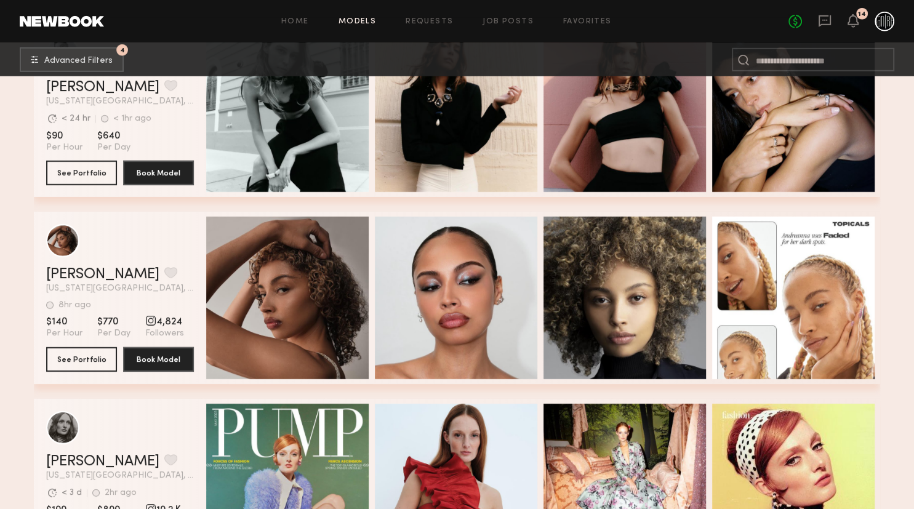
scroll to position [3637, 0]
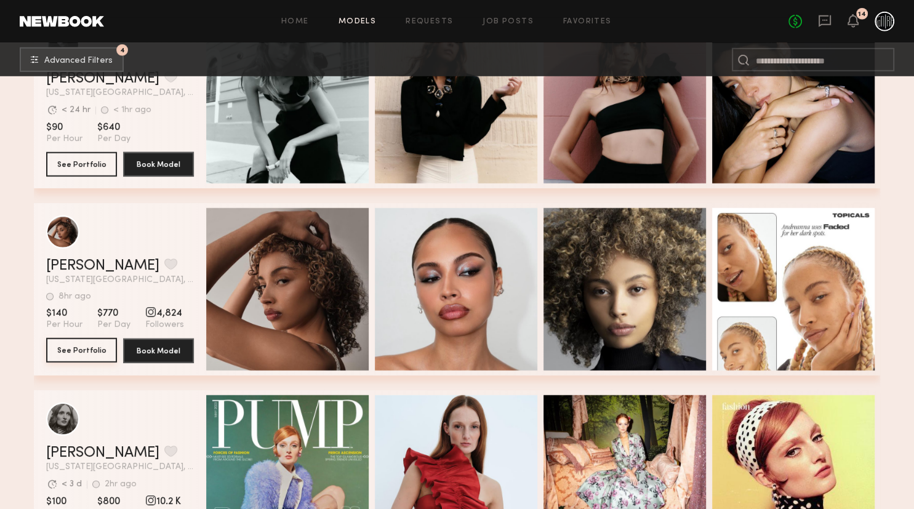
click at [109, 353] on button "See Portfolio" at bounding box center [81, 350] width 71 height 25
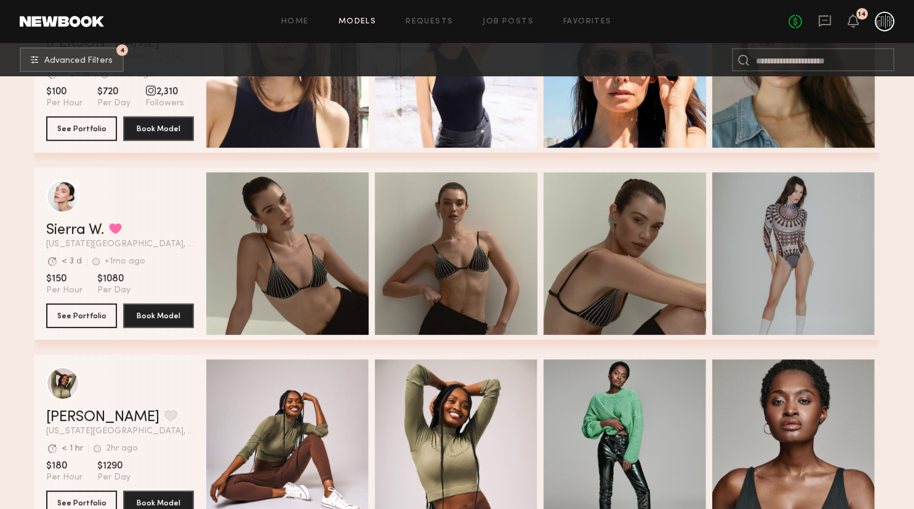
scroll to position [4432, 0]
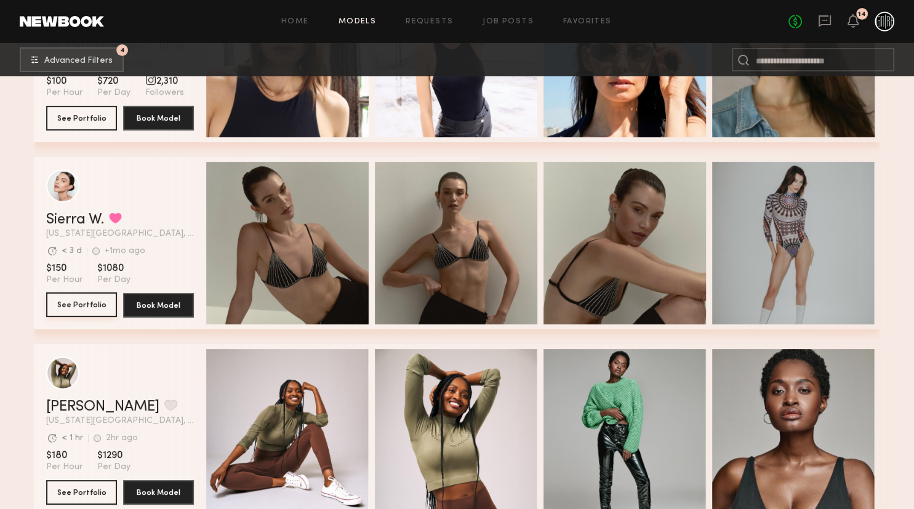
click at [100, 312] on button "See Portfolio" at bounding box center [81, 304] width 71 height 25
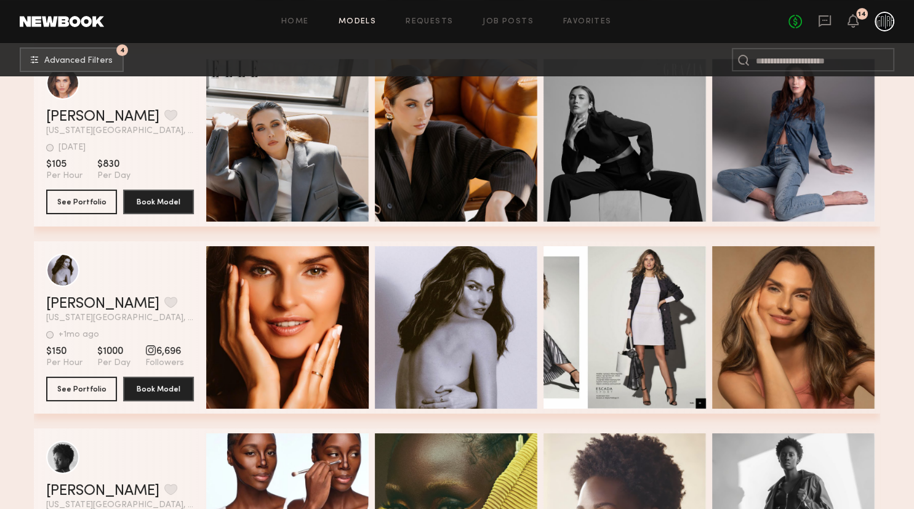
scroll to position [9469, 0]
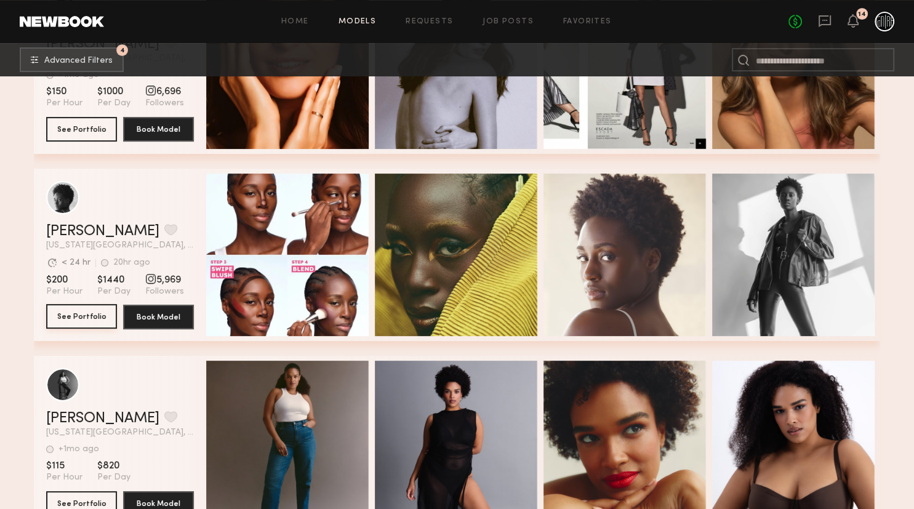
click at [95, 328] on button "See Portfolio" at bounding box center [81, 316] width 71 height 25
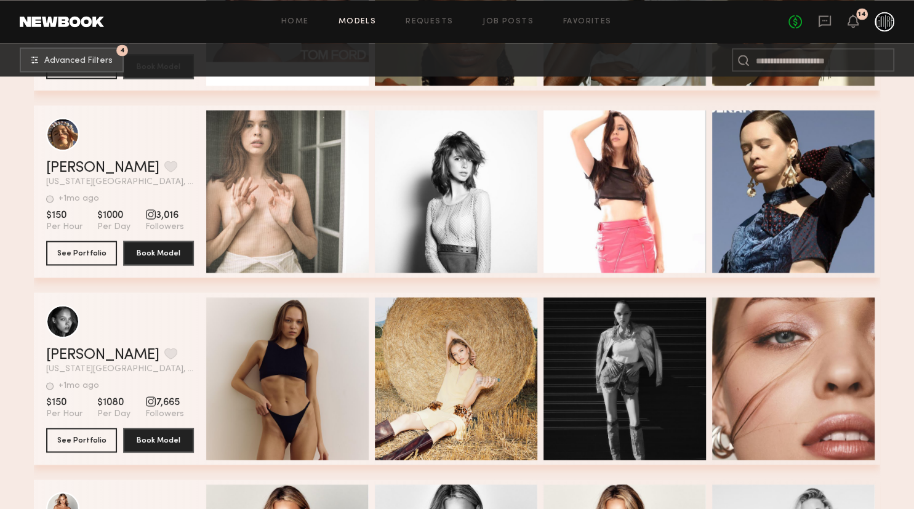
scroll to position [11158, 0]
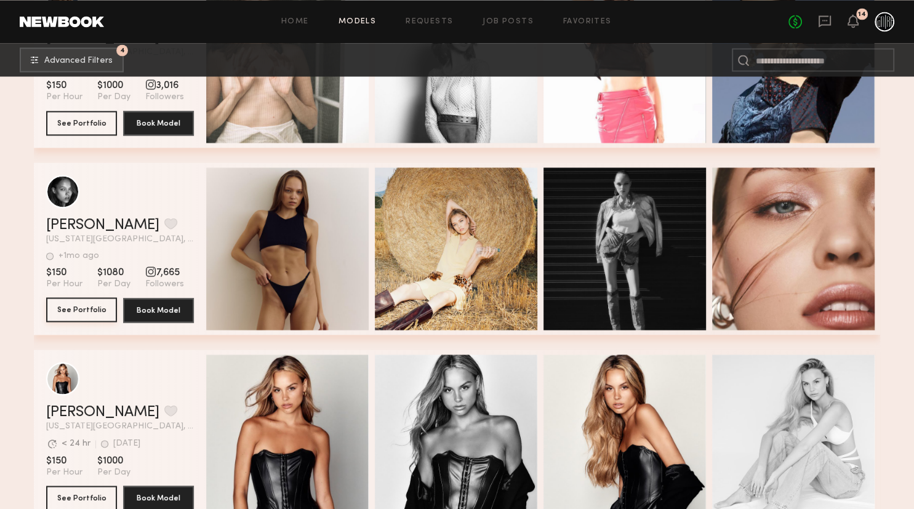
click at [90, 311] on button "See Portfolio" at bounding box center [81, 309] width 71 height 25
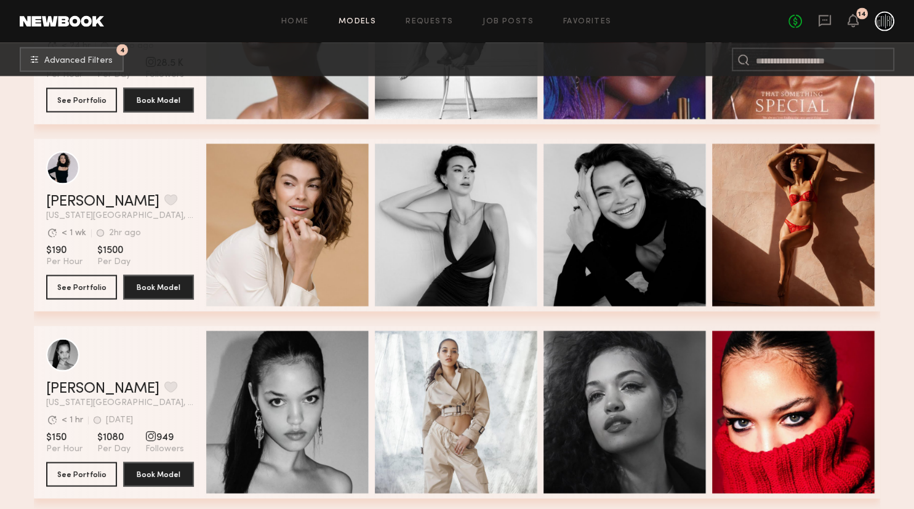
scroll to position [11483, 0]
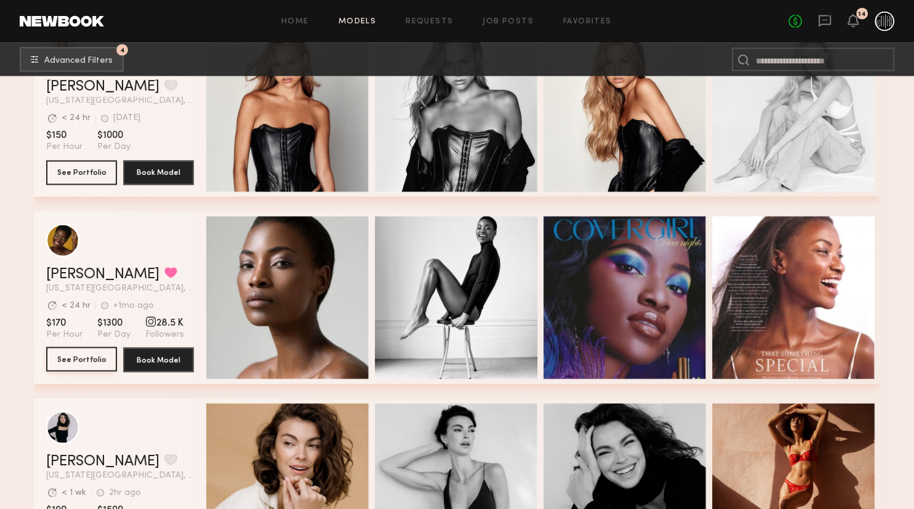
click at [75, 368] on button "See Portfolio" at bounding box center [81, 359] width 71 height 25
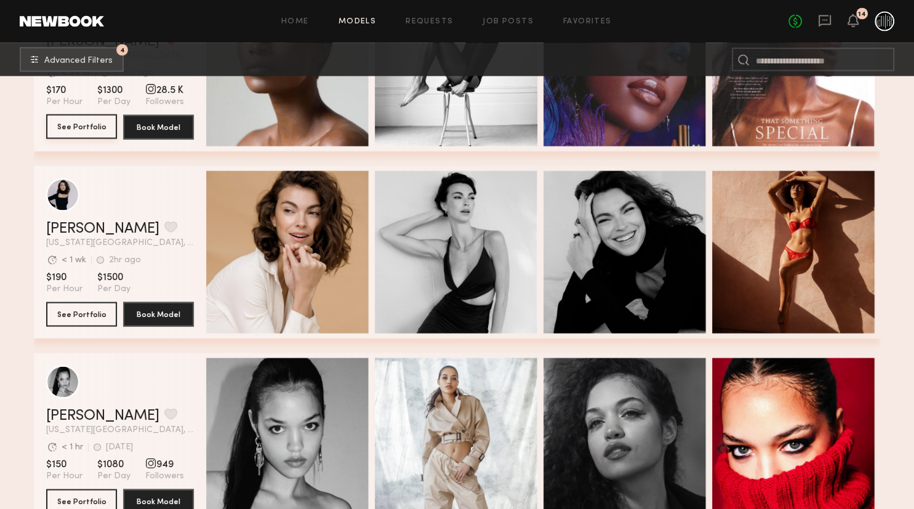
scroll to position [11938, 0]
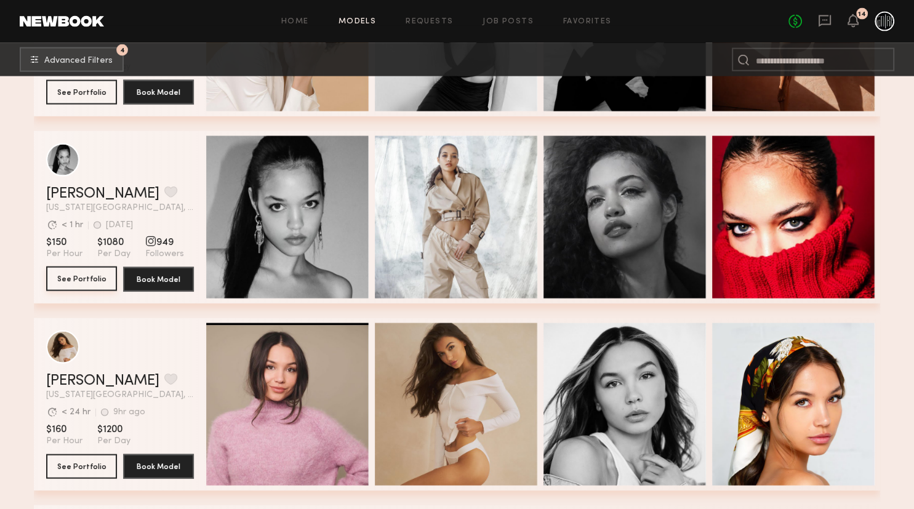
click at [79, 284] on button "See Portfolio" at bounding box center [81, 278] width 71 height 25
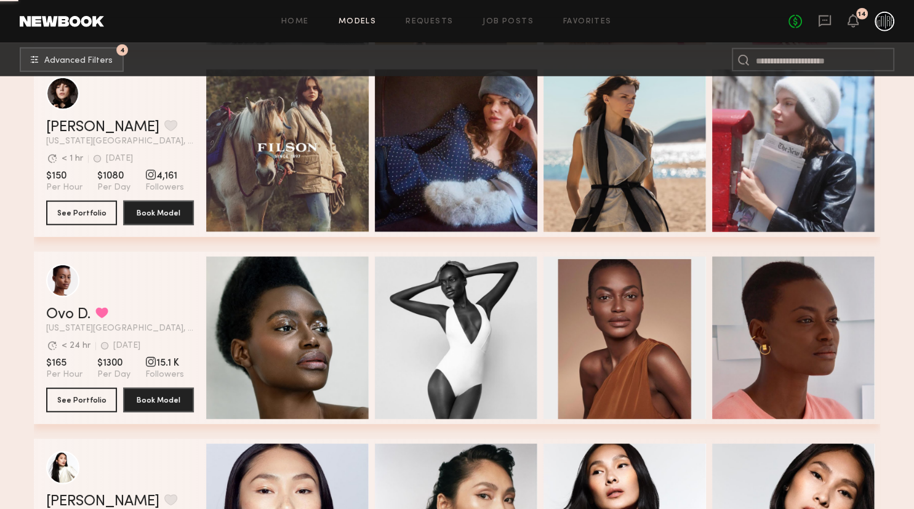
scroll to position [12652, 0]
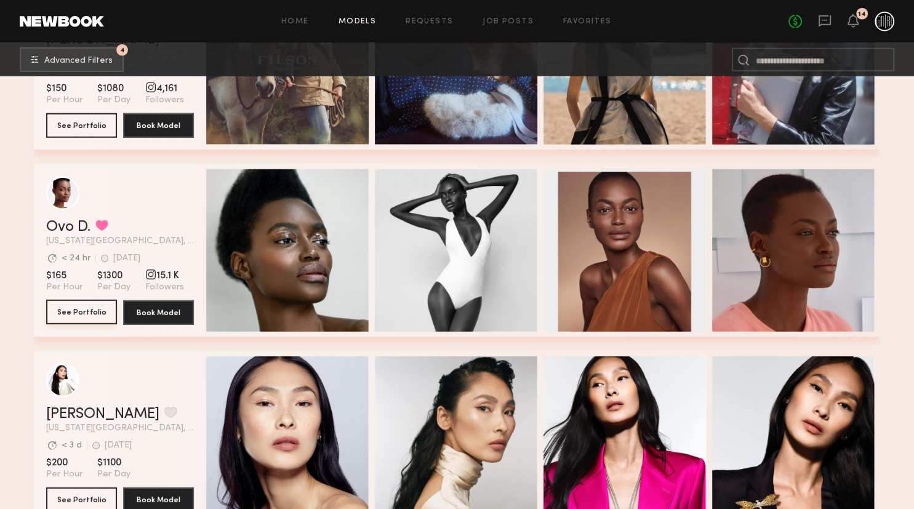
click at [87, 314] on button "See Portfolio" at bounding box center [81, 312] width 71 height 25
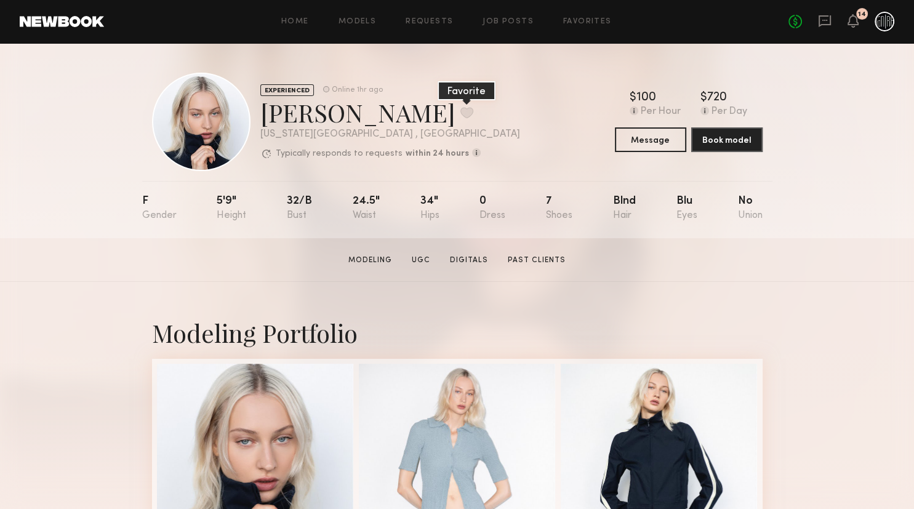
click at [460, 116] on button at bounding box center [466, 112] width 13 height 11
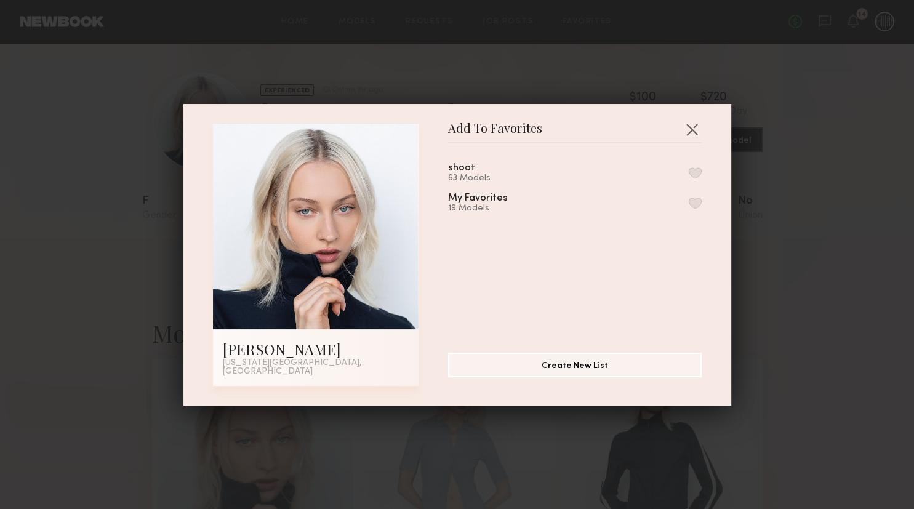
click at [697, 209] on button "button" at bounding box center [694, 202] width 13 height 11
click button "button"
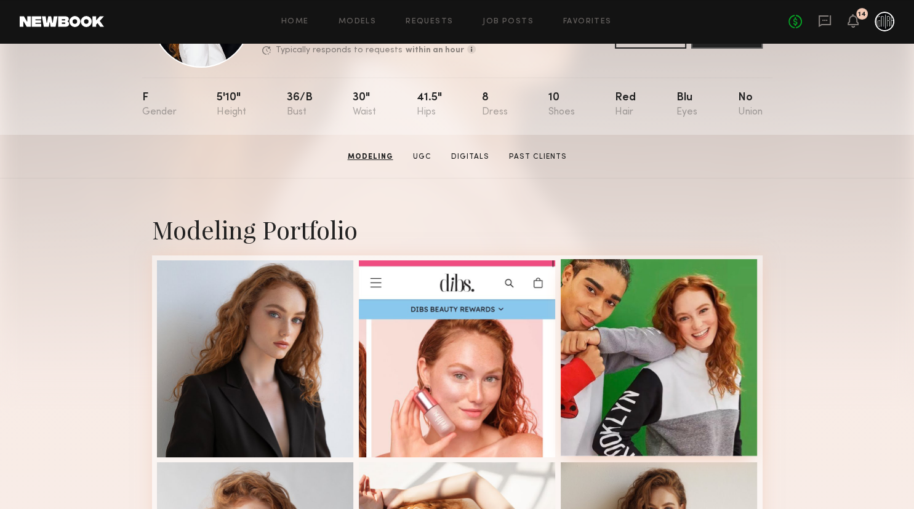
scroll to position [130, 0]
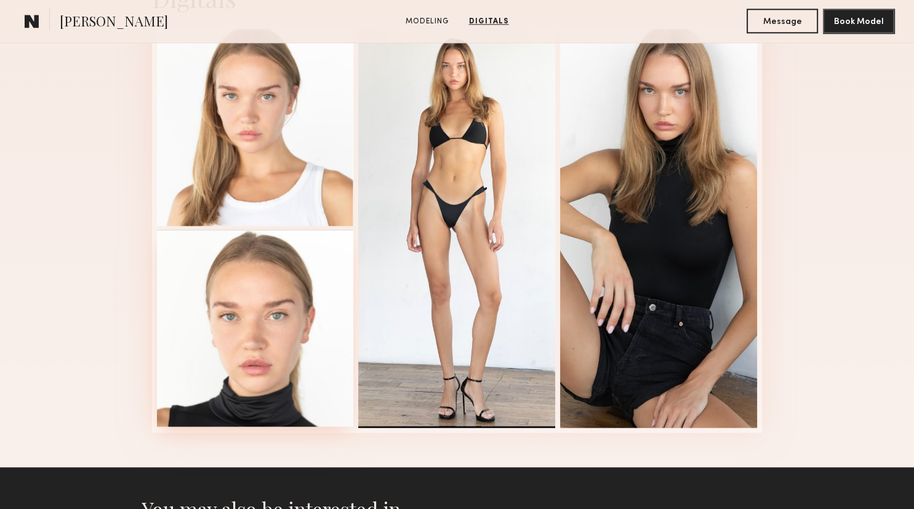
scroll to position [1233, 0]
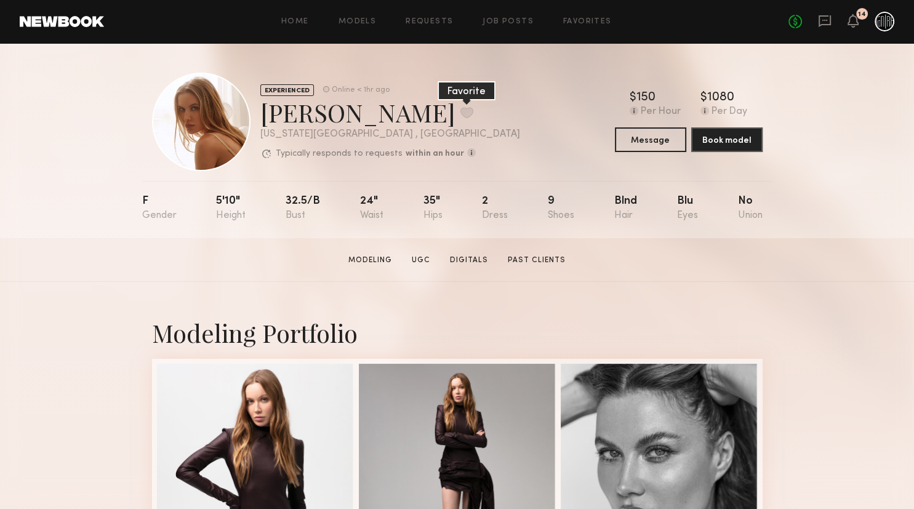
click at [460, 109] on button at bounding box center [466, 112] width 13 height 11
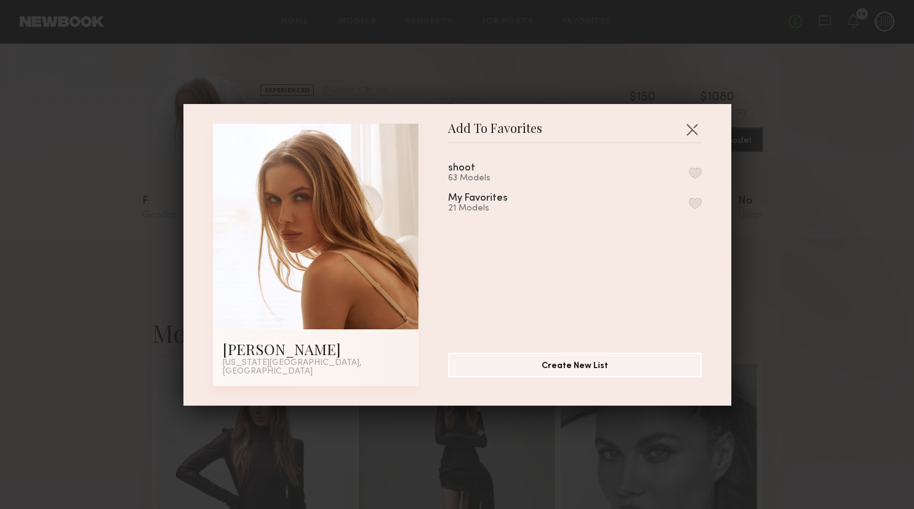
click at [696, 209] on button "button" at bounding box center [694, 202] width 13 height 11
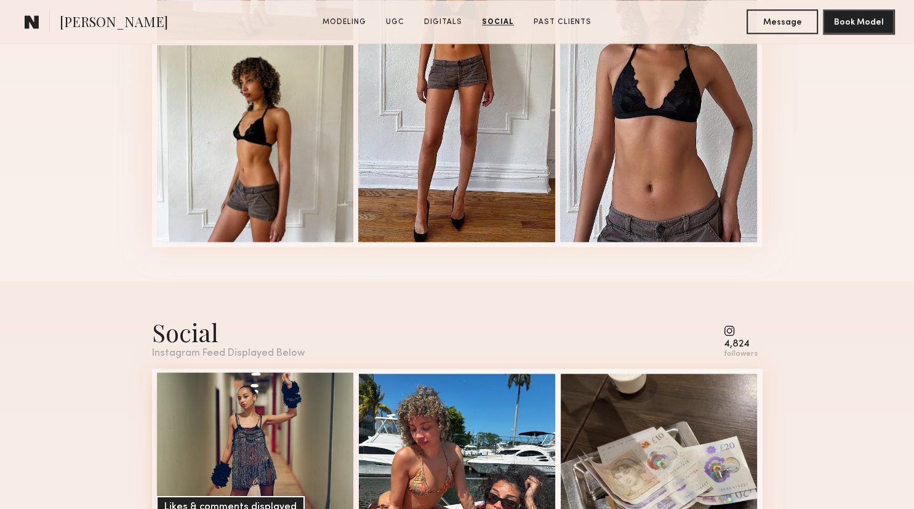
scroll to position [1818, 0]
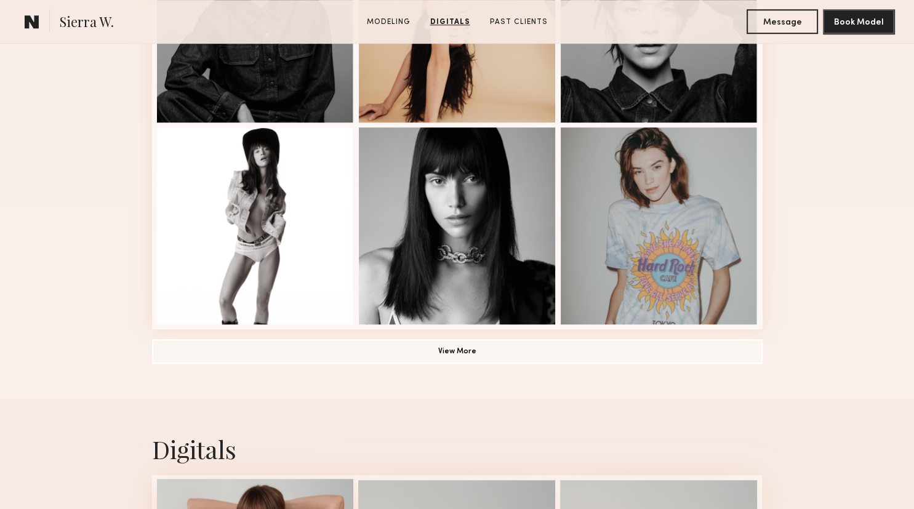
scroll to position [812, 0]
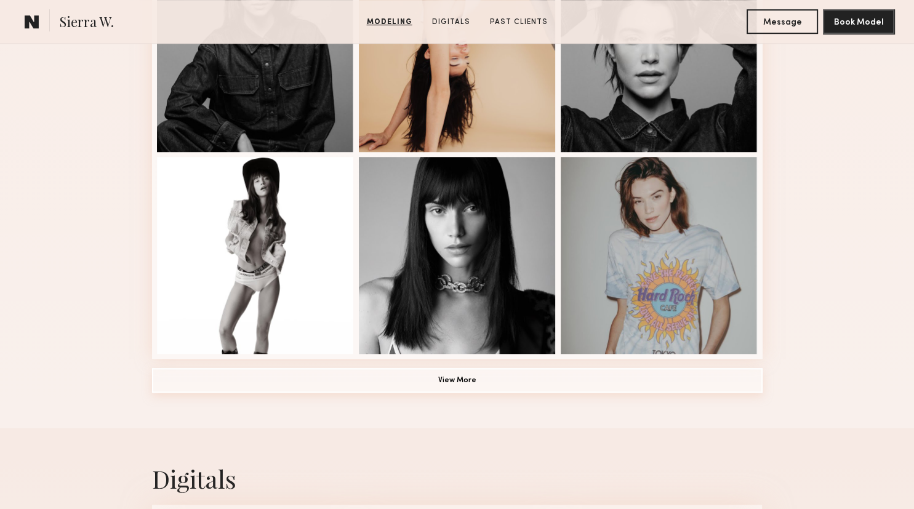
click at [333, 383] on button "View More" at bounding box center [457, 380] width 610 height 25
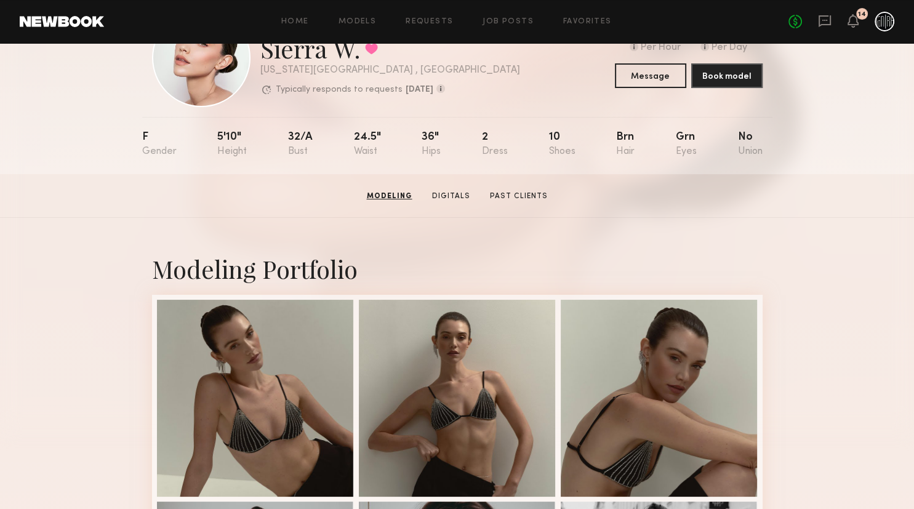
scroll to position [32, 0]
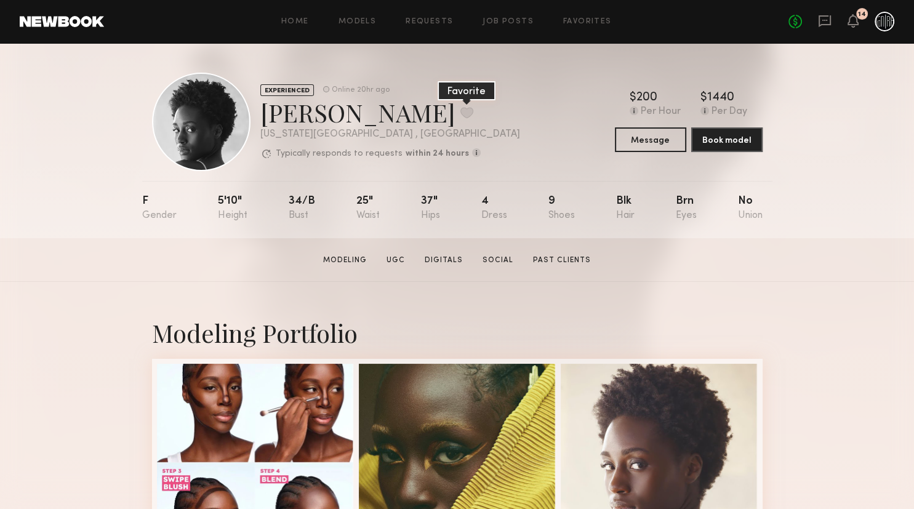
click at [460, 109] on button at bounding box center [466, 112] width 13 height 11
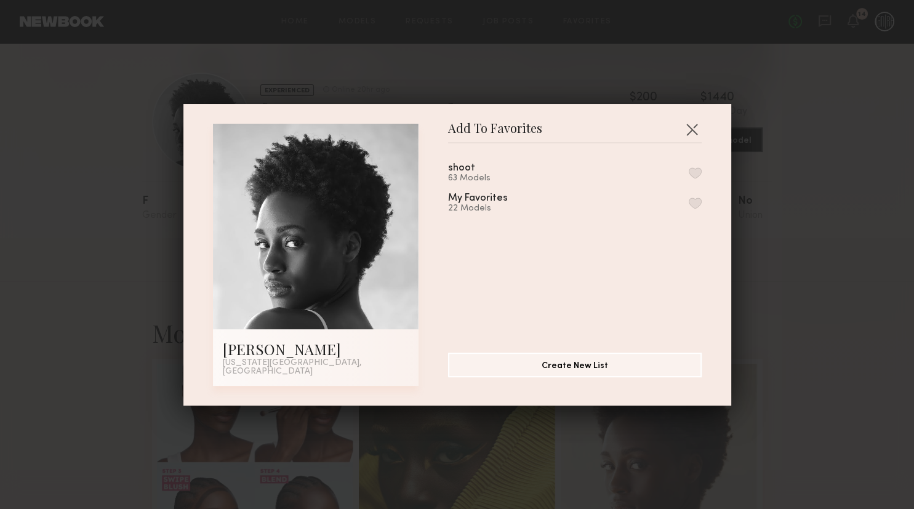
click at [696, 209] on button "button" at bounding box center [694, 202] width 13 height 11
click at [695, 137] on button "button" at bounding box center [692, 129] width 20 height 20
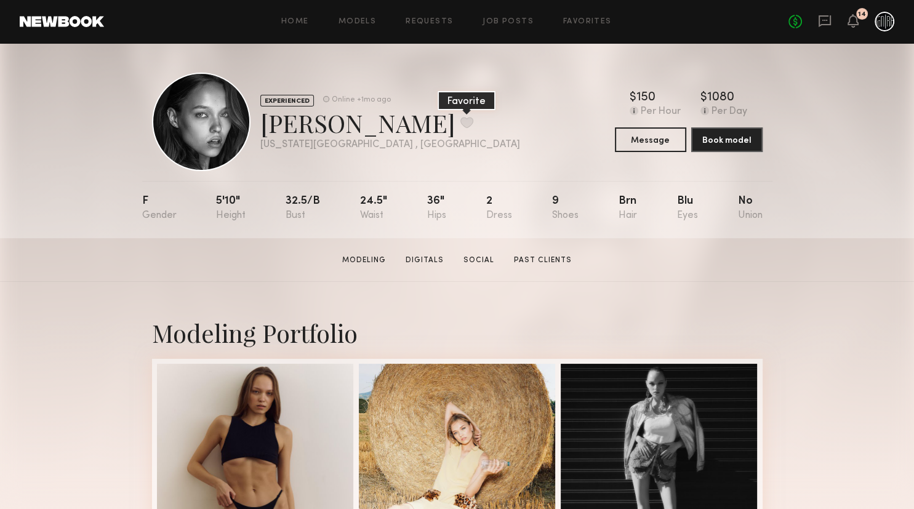
click at [460, 128] on button at bounding box center [466, 122] width 13 height 11
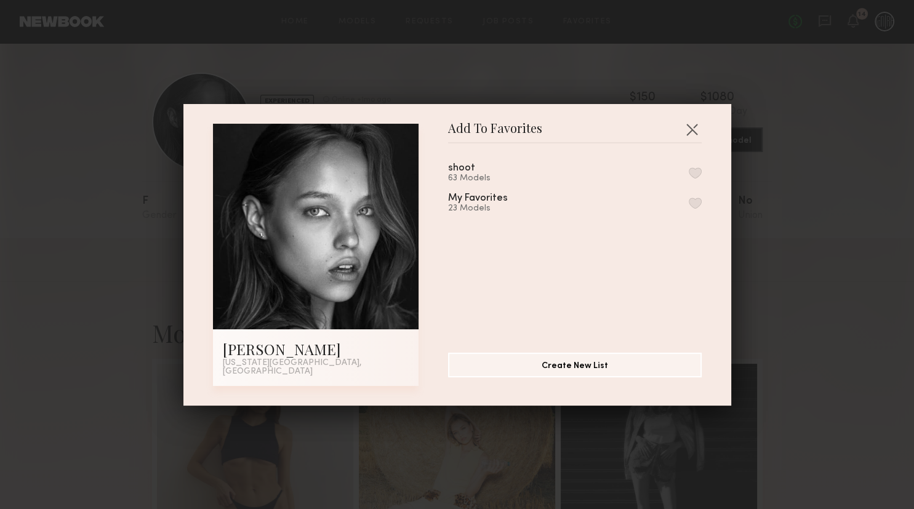
click at [697, 208] on button "button" at bounding box center [694, 202] width 13 height 11
click at [693, 138] on button "button" at bounding box center [692, 129] width 20 height 20
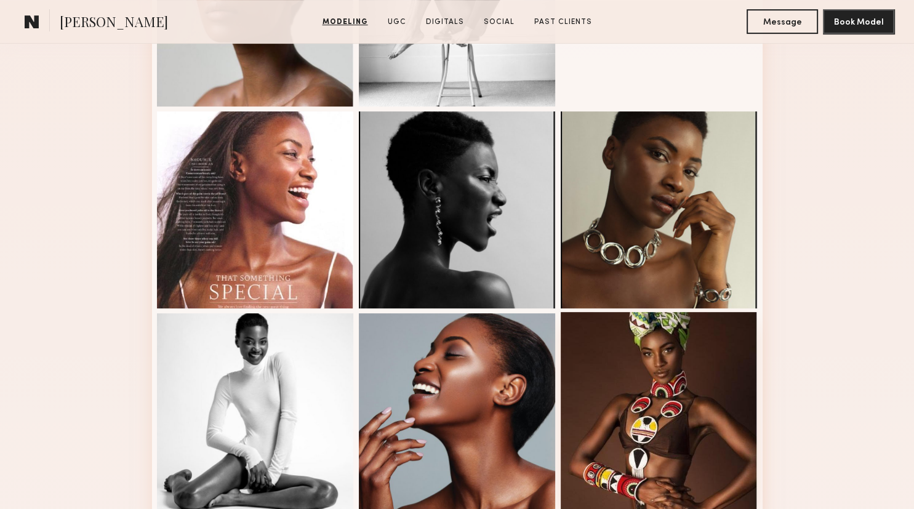
scroll to position [378, 0]
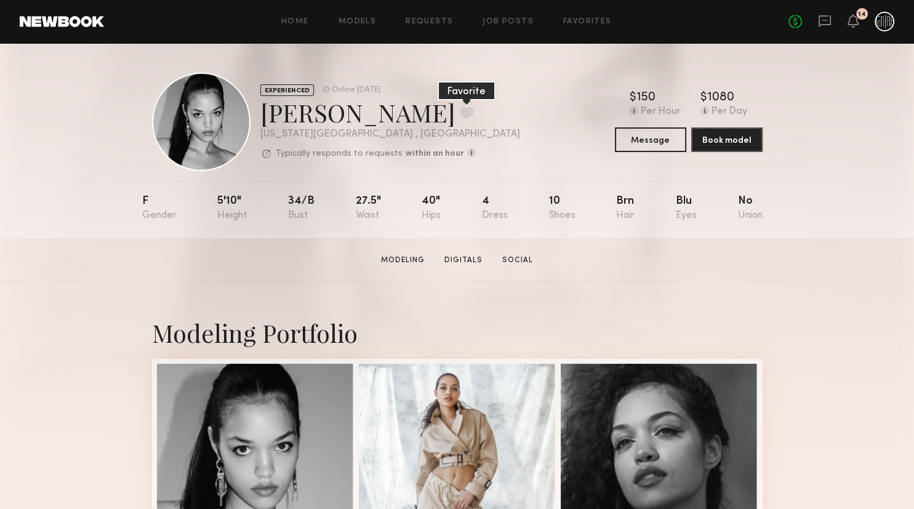
click at [460, 111] on button at bounding box center [466, 112] width 13 height 11
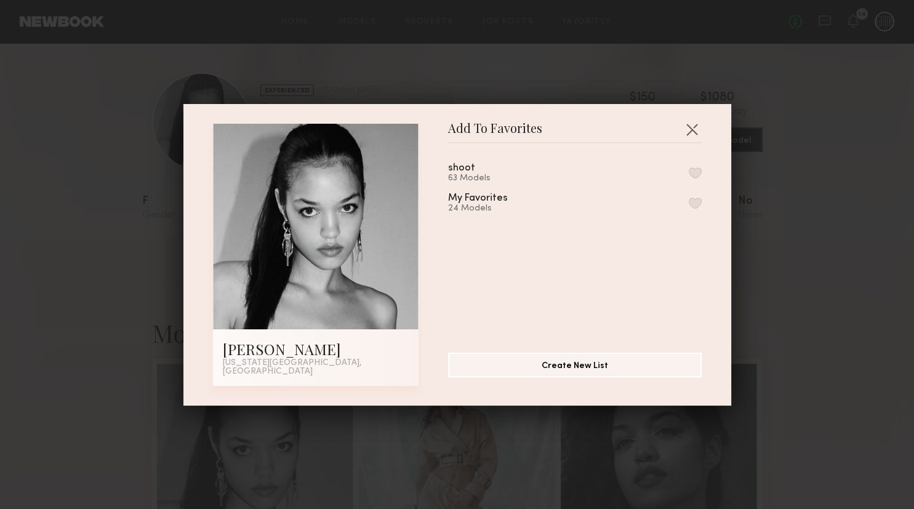
click at [691, 207] on button "button" at bounding box center [694, 202] width 13 height 11
click at [685, 134] on button "button" at bounding box center [692, 129] width 20 height 20
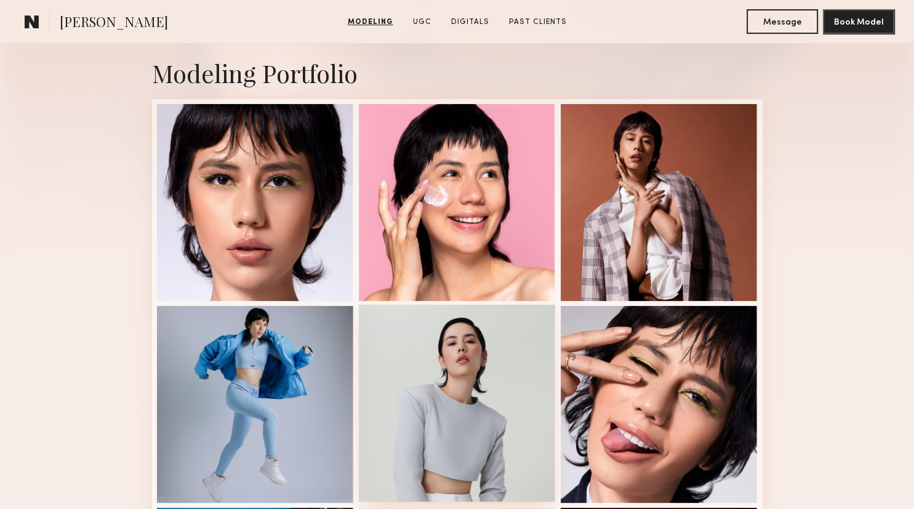
scroll to position [260, 0]
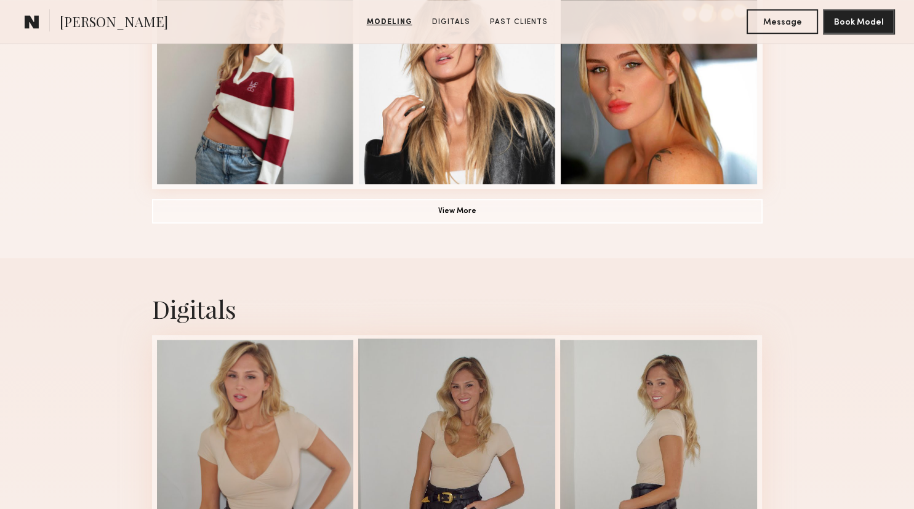
scroll to position [852, 0]
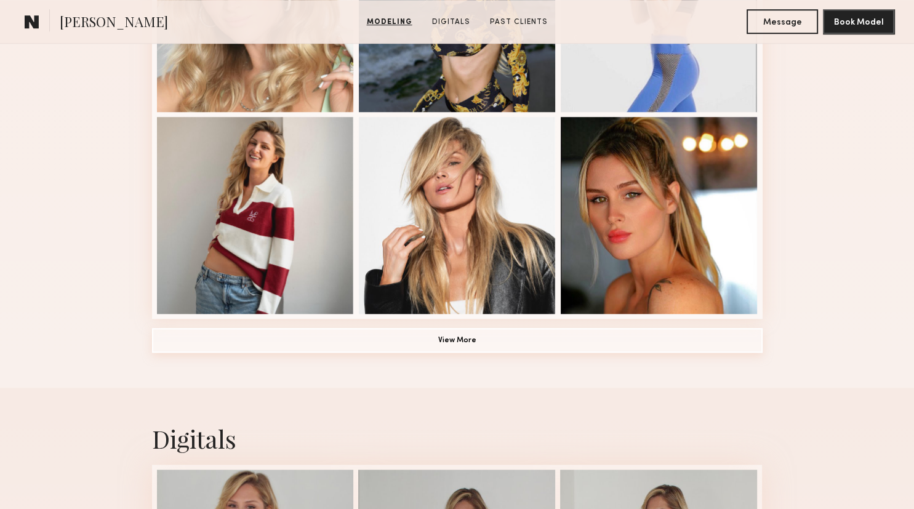
click at [421, 351] on button "View More" at bounding box center [457, 340] width 610 height 25
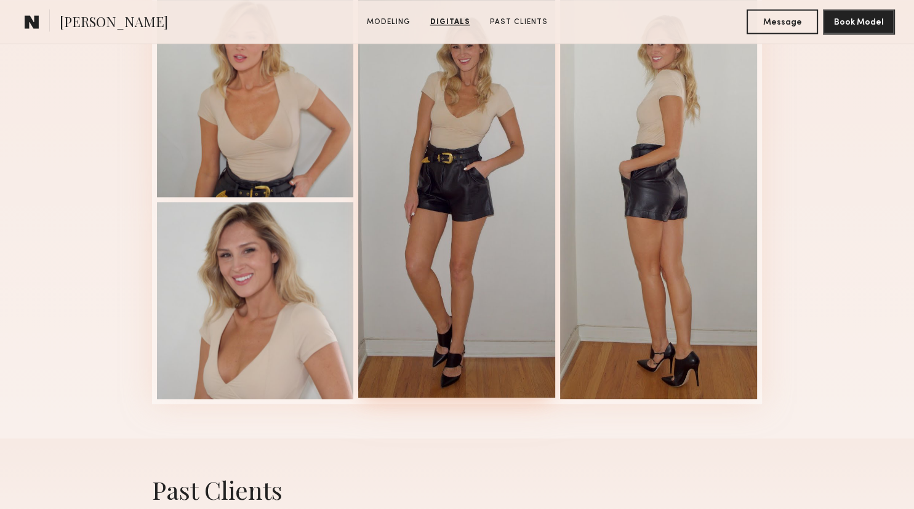
scroll to position [1877, 0]
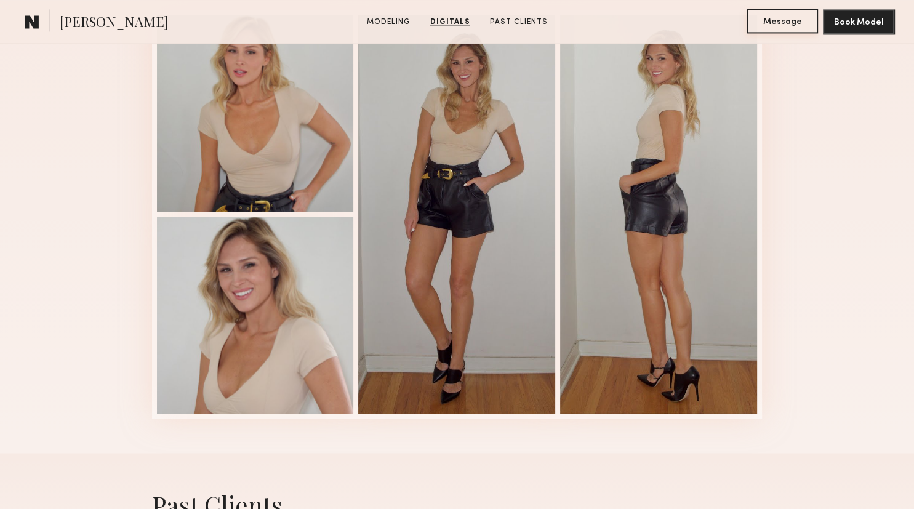
click at [764, 19] on button "Message" at bounding box center [781, 21] width 71 height 25
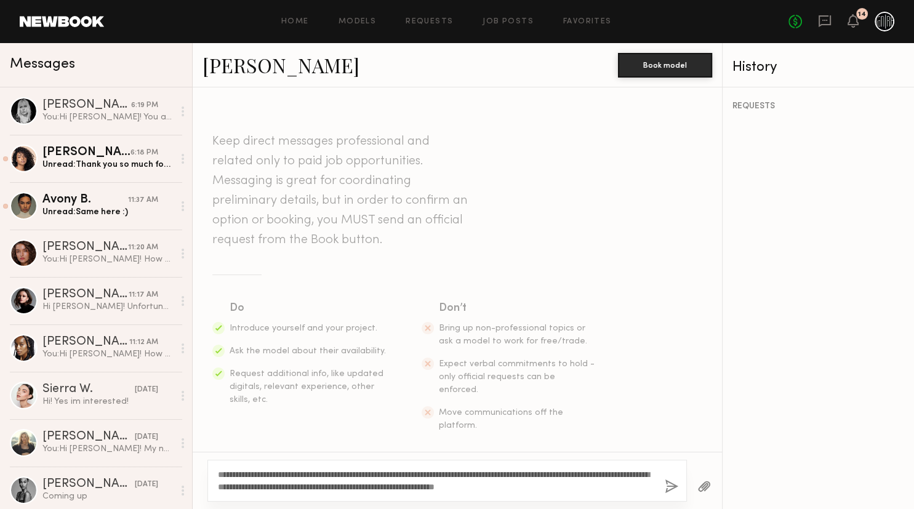
click at [652, 486] on textarea "**********" at bounding box center [436, 480] width 437 height 25
type textarea "**********"
click at [663, 490] on div "**********" at bounding box center [446, 481] width 479 height 42
click at [667, 489] on button "button" at bounding box center [671, 486] width 14 height 15
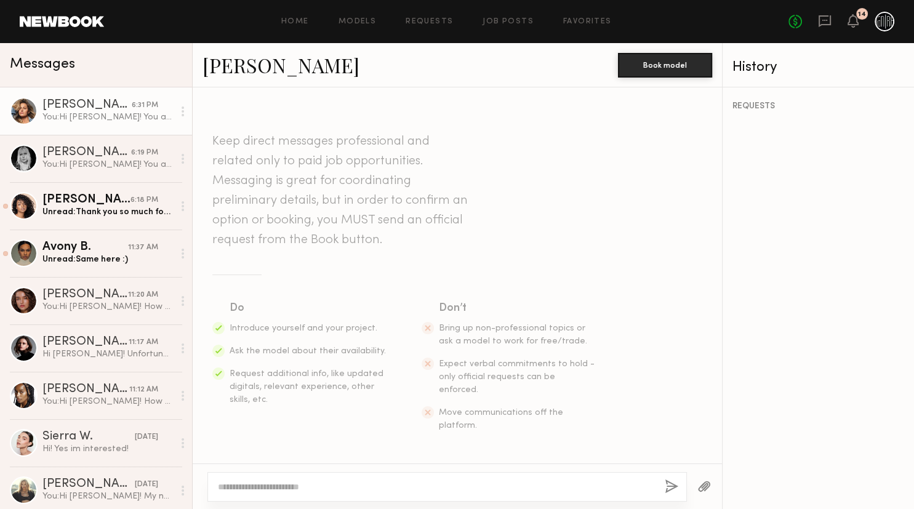
scroll to position [180, 0]
